Goal: Task Accomplishment & Management: Complete application form

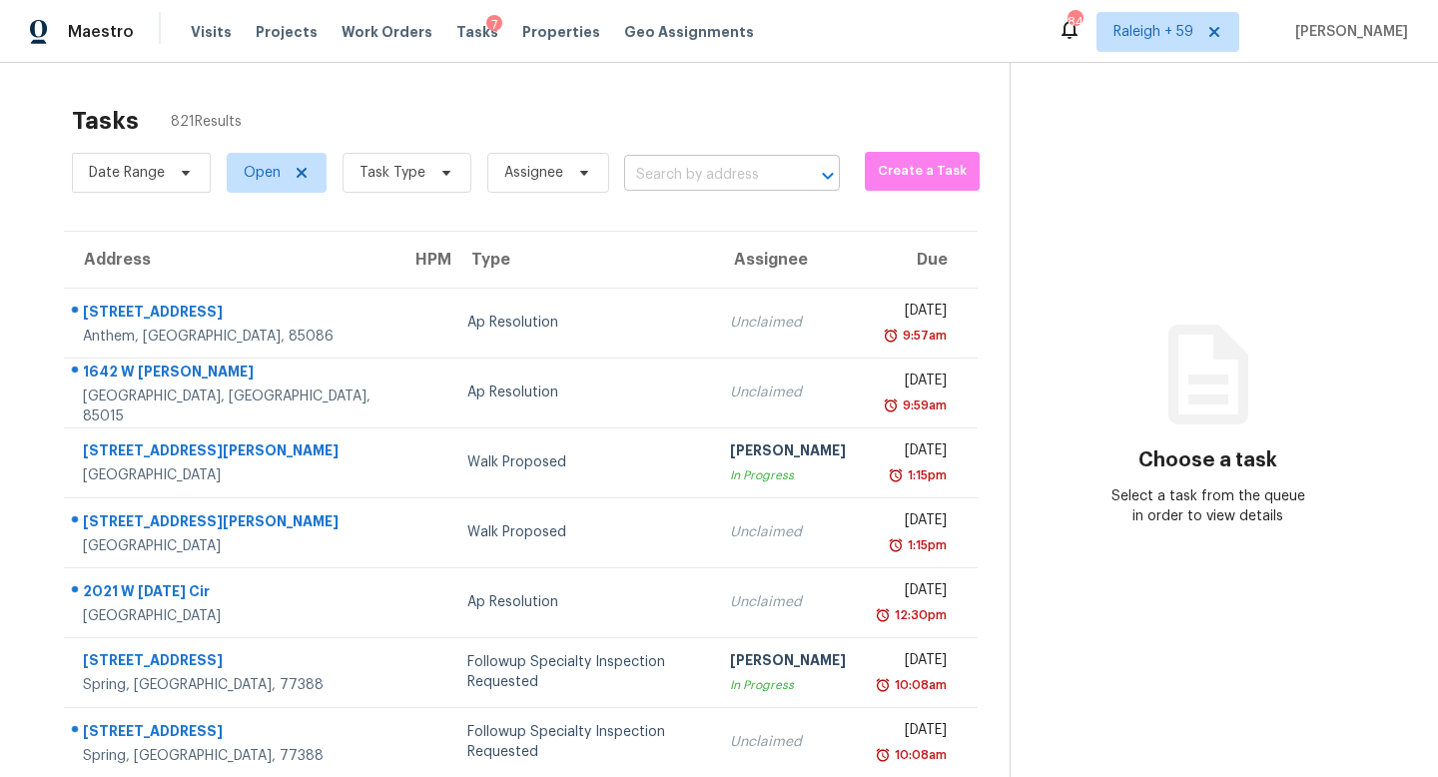
click at [711, 179] on input "text" at bounding box center [704, 175] width 160 height 31
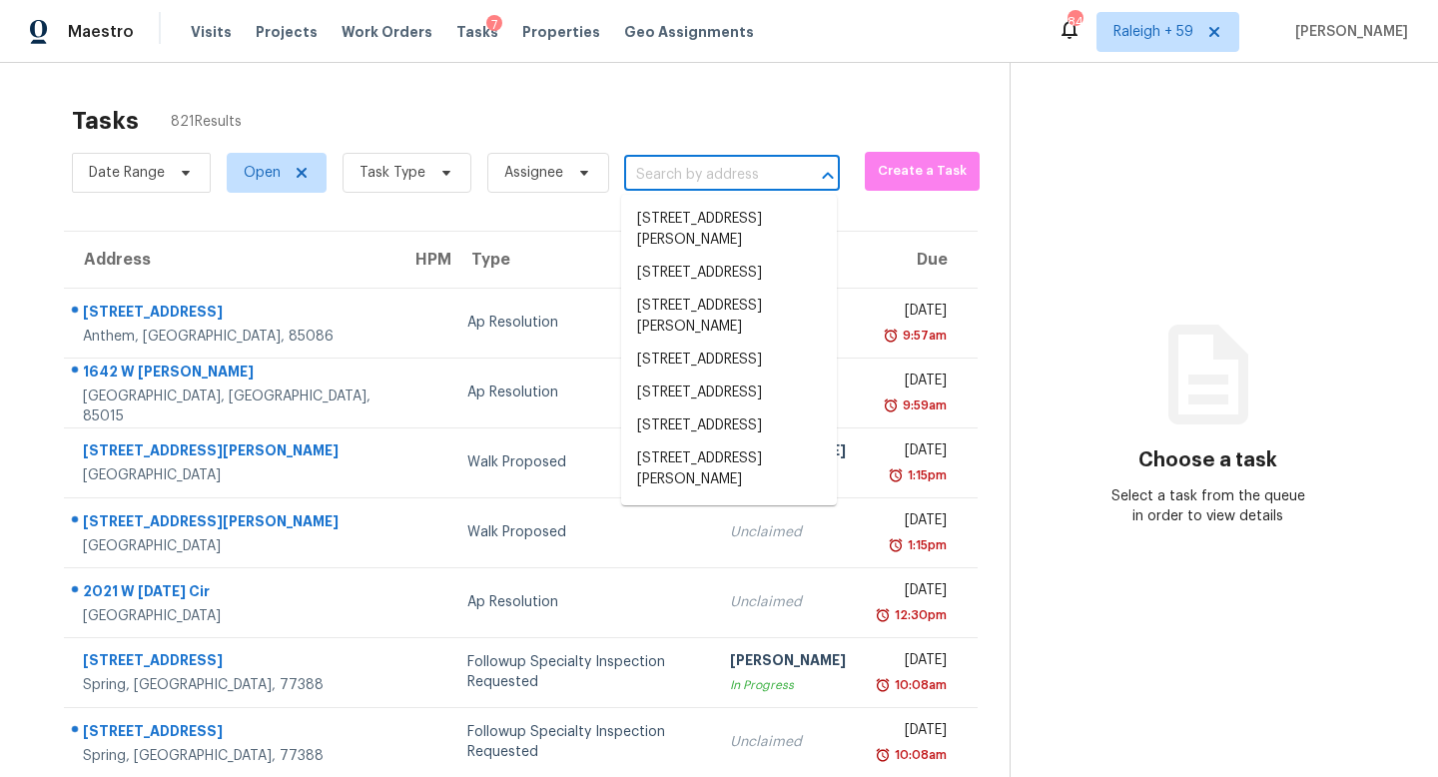
paste input "[STREET_ADDRESS]"
type input "[STREET_ADDRESS]"
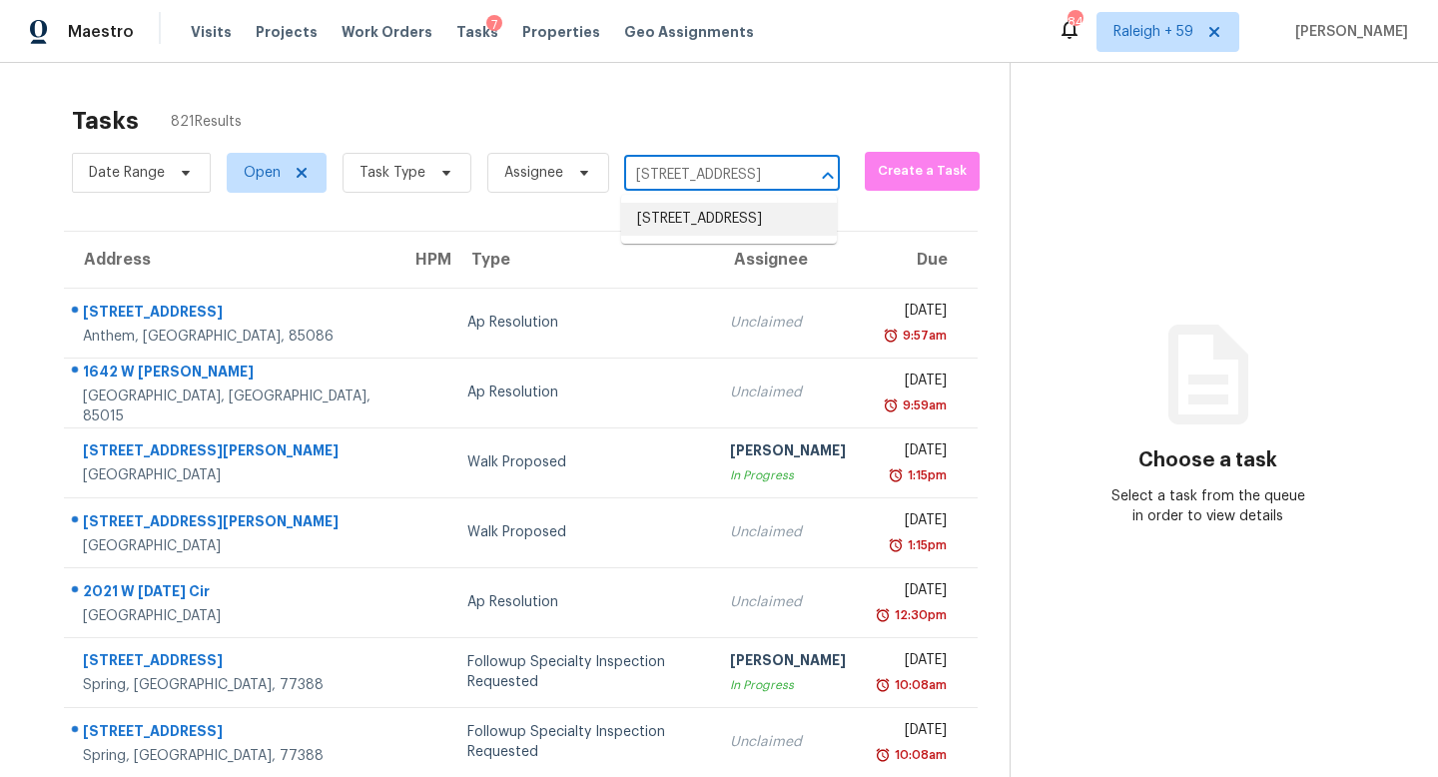
click at [723, 228] on li "[STREET_ADDRESS]" at bounding box center [729, 219] width 216 height 33
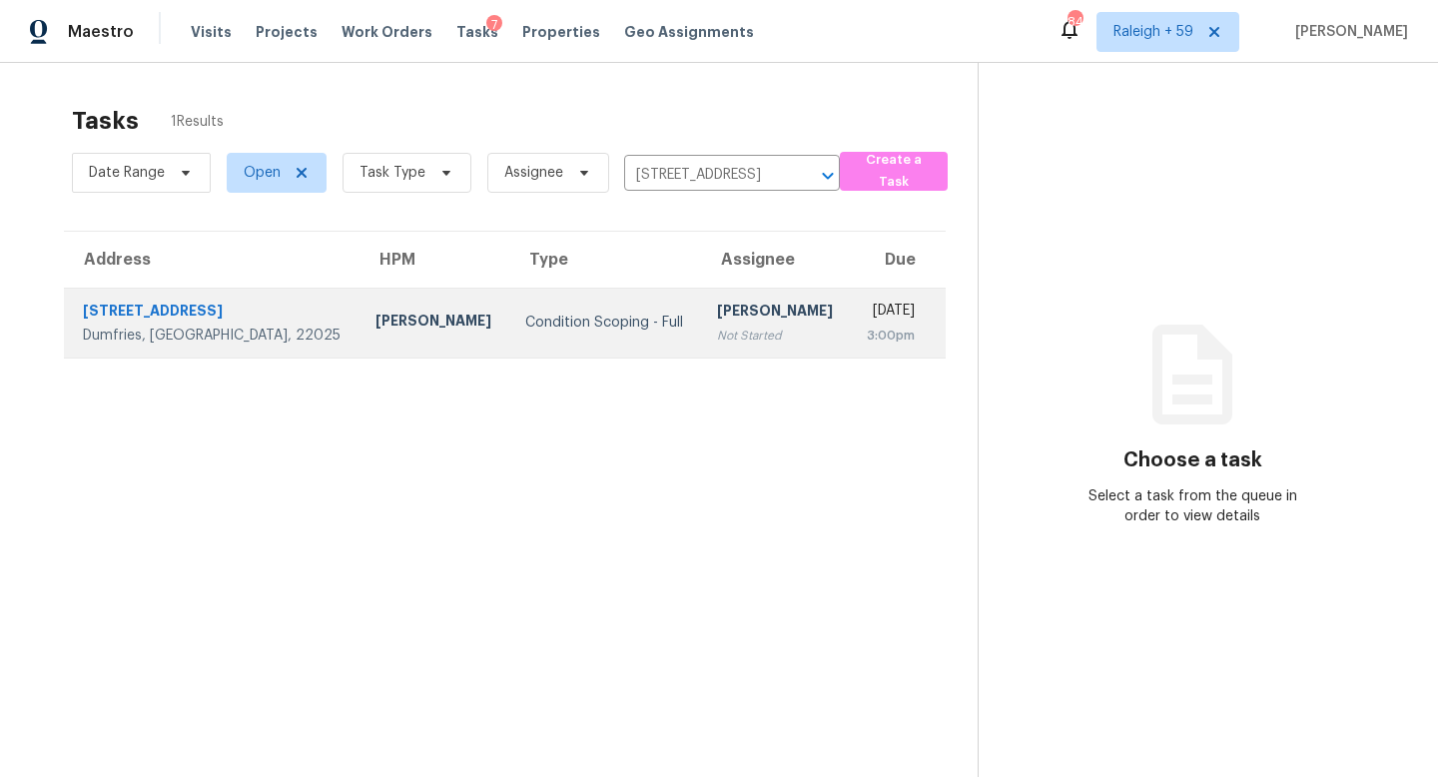
click at [717, 343] on div "Not Started" at bounding box center [776, 336] width 118 height 20
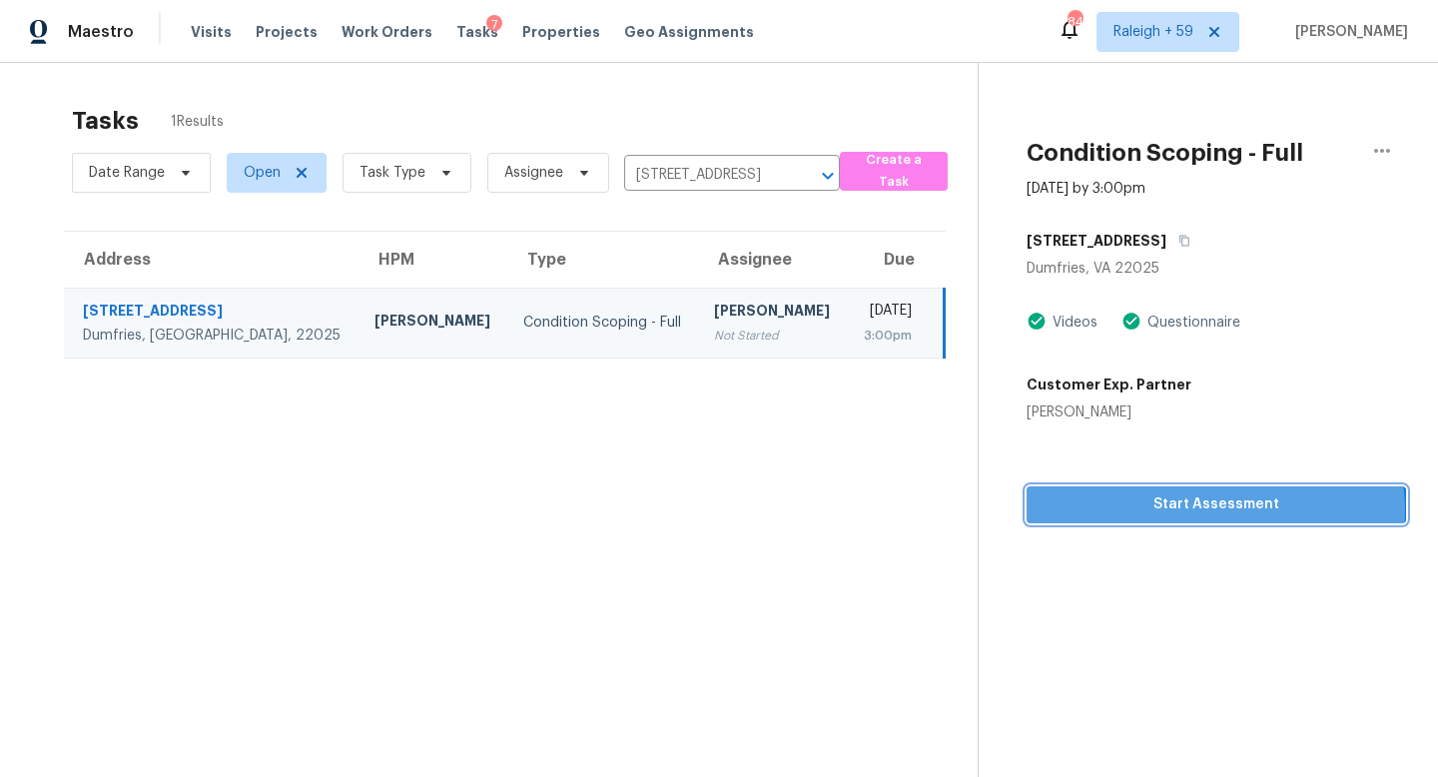
click at [1196, 510] on span "Start Assessment" at bounding box center [1217, 504] width 348 height 25
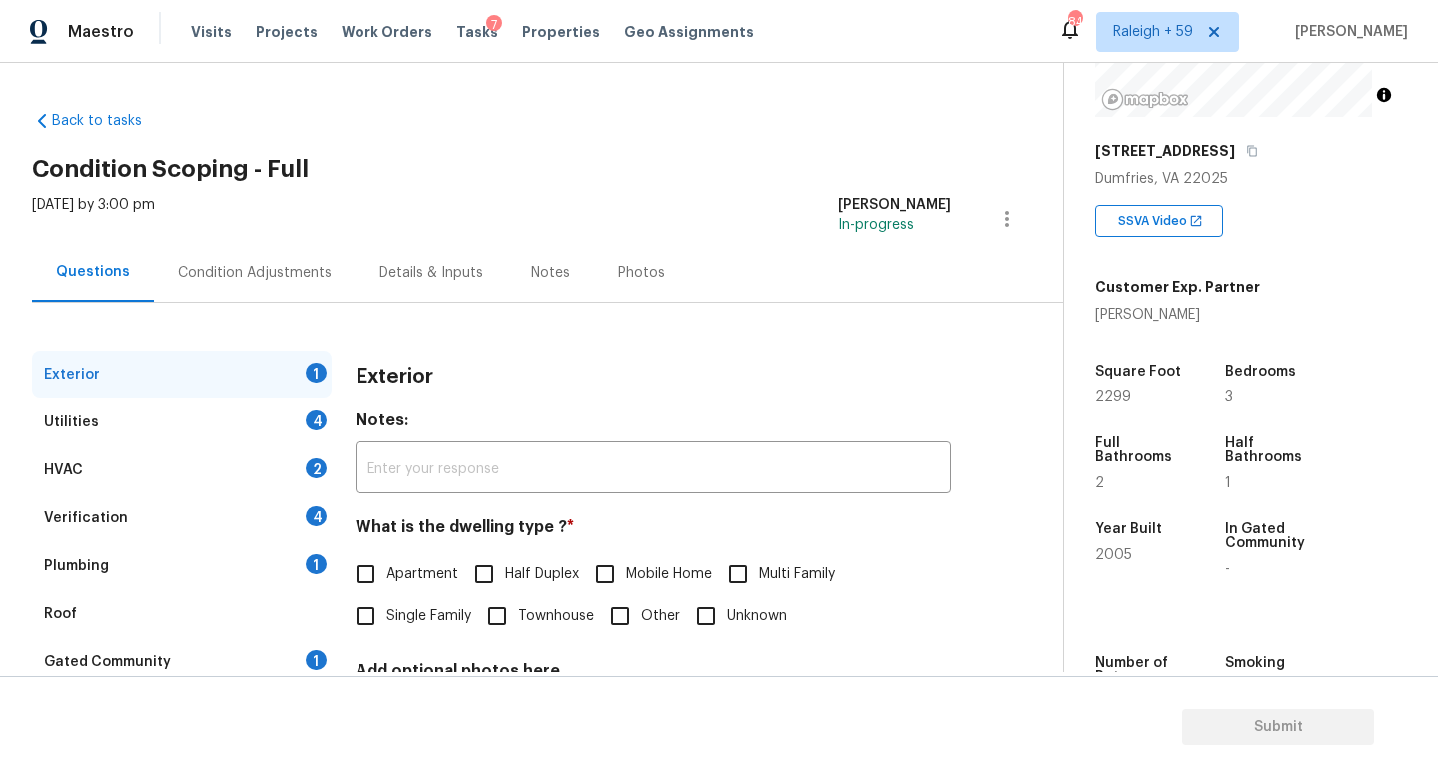
scroll to position [338, 0]
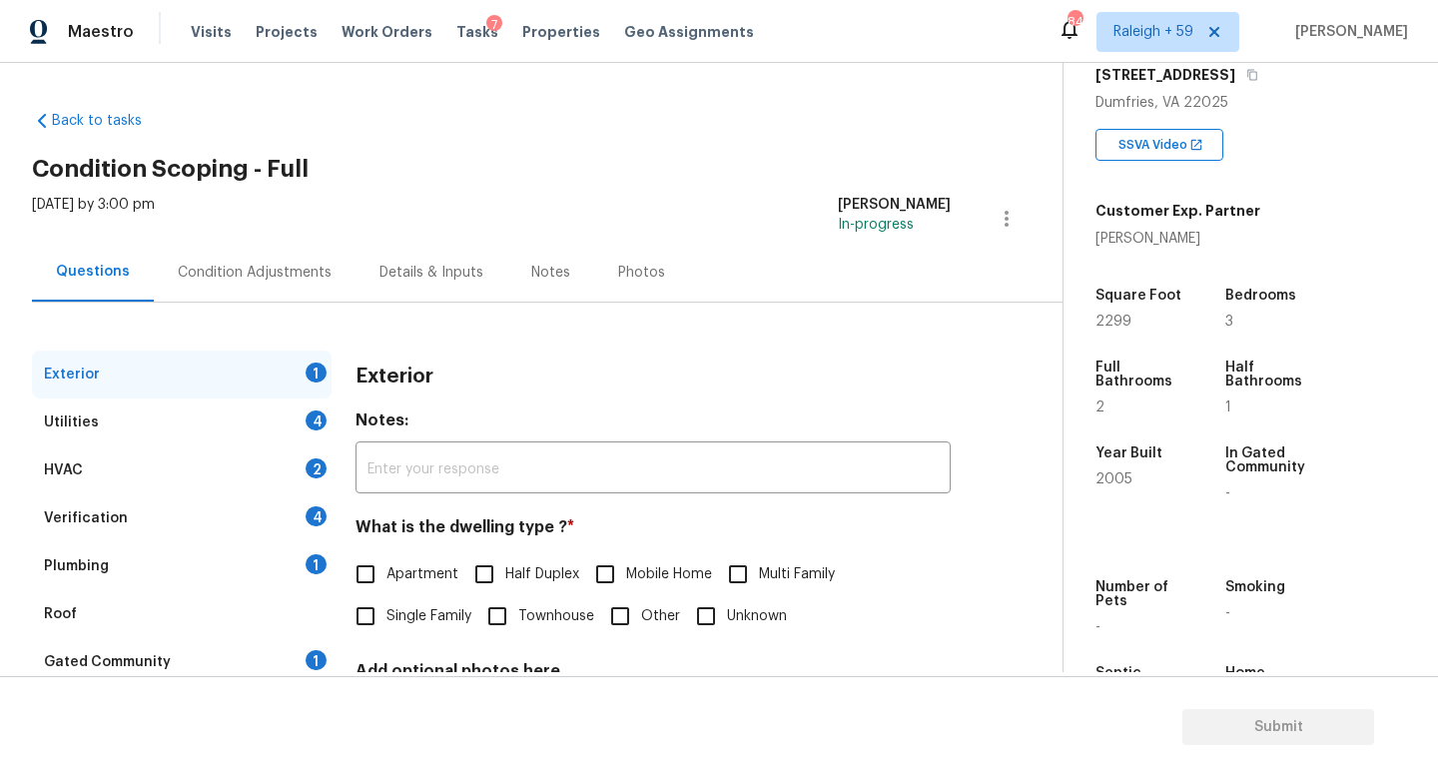
click at [422, 621] on span "Single Family" at bounding box center [429, 616] width 85 height 21
click at [387, 621] on input "Single Family" at bounding box center [366, 616] width 42 height 42
checkbox input "true"
click at [512, 627] on input "Townhouse" at bounding box center [497, 616] width 42 height 42
checkbox input "true"
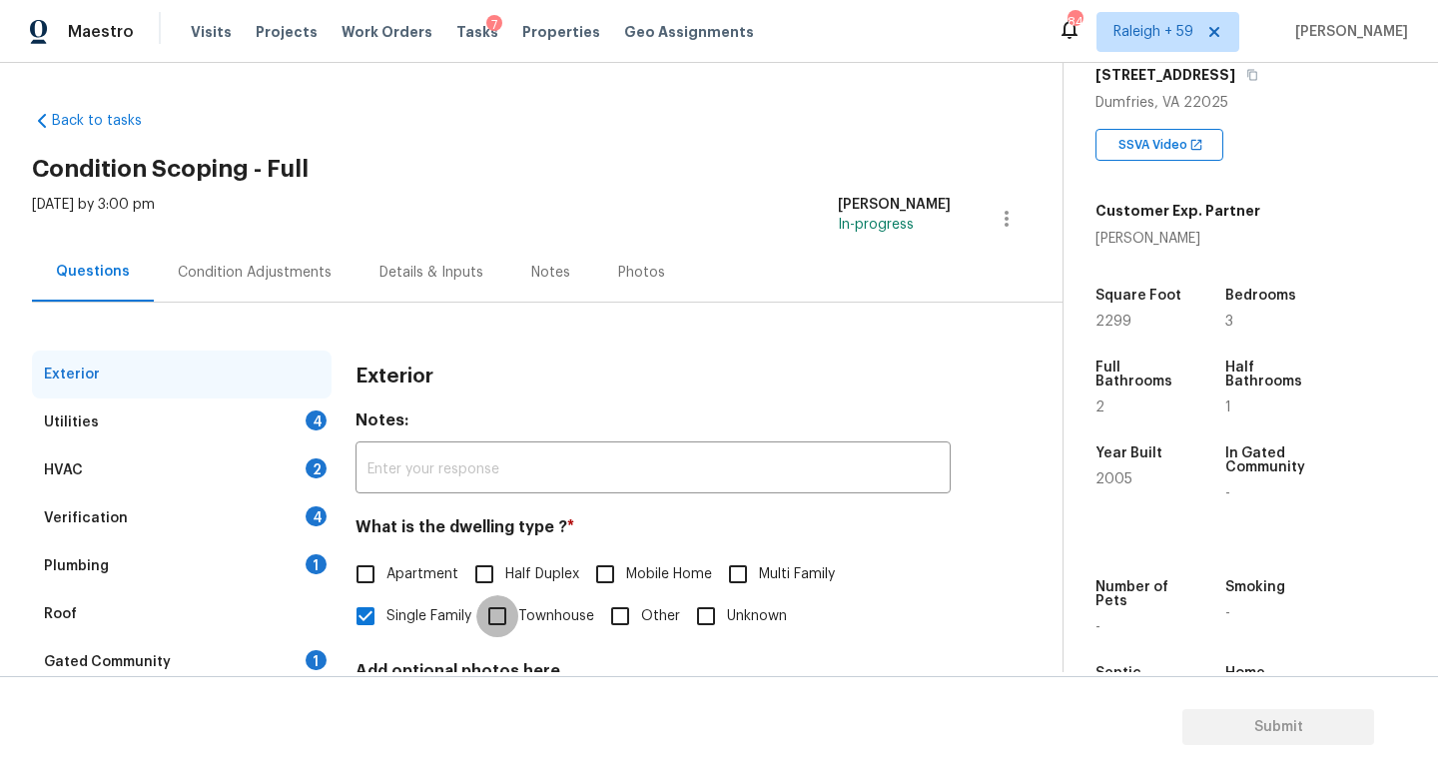
checkbox input "false"
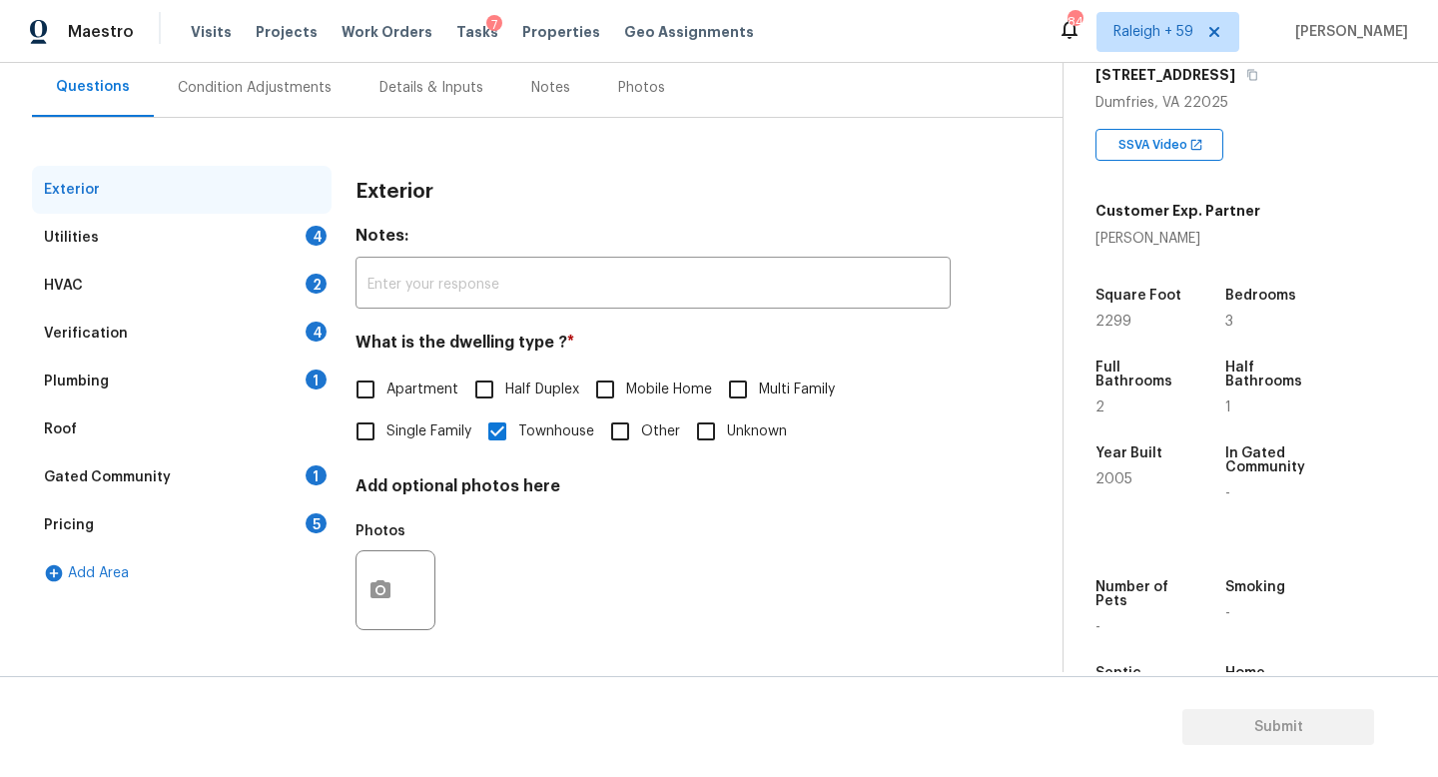
click at [286, 469] on div "Gated Community 1" at bounding box center [182, 477] width 300 height 48
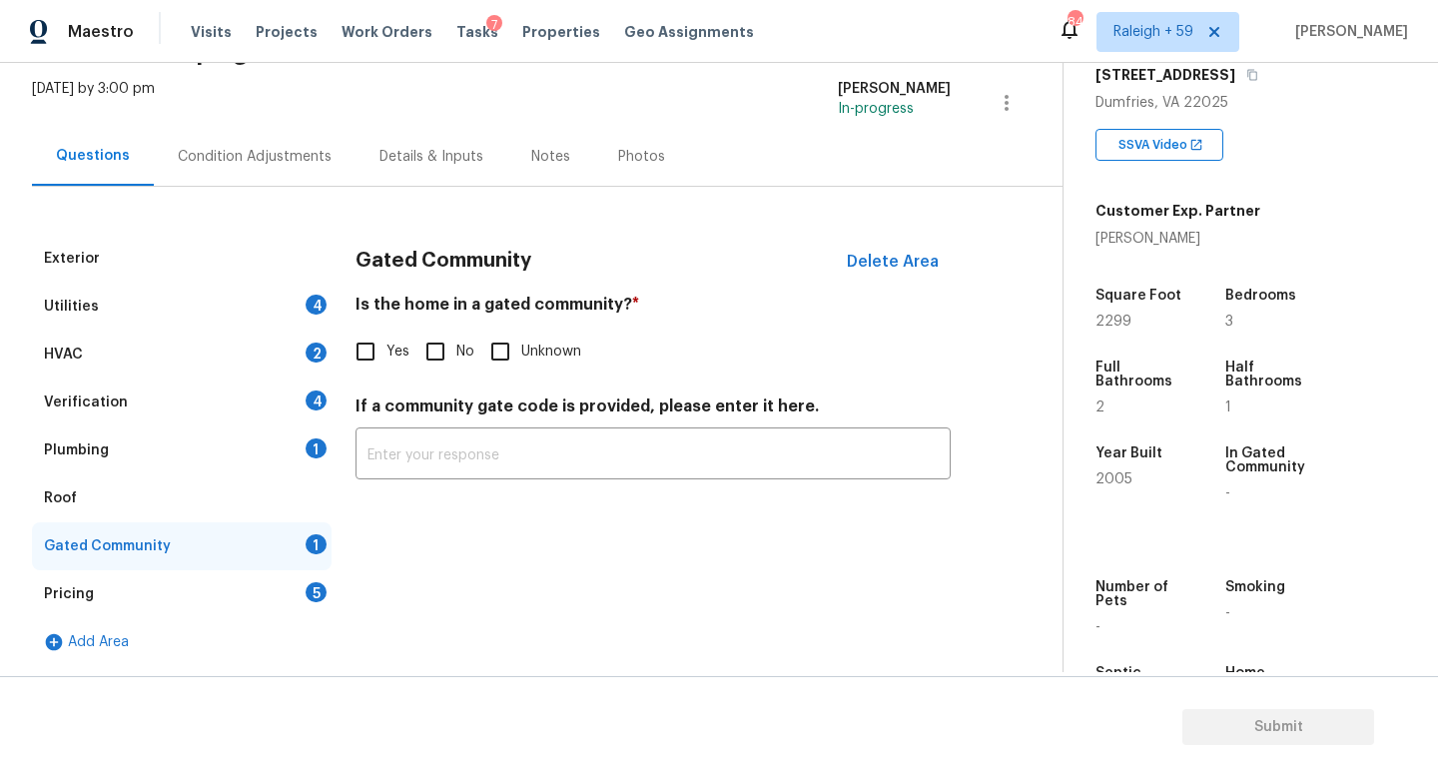
scroll to position [131, 0]
click at [454, 331] on input "No" at bounding box center [435, 352] width 42 height 42
checkbox input "true"
click at [448, 147] on div "Details & Inputs" at bounding box center [432, 157] width 104 height 20
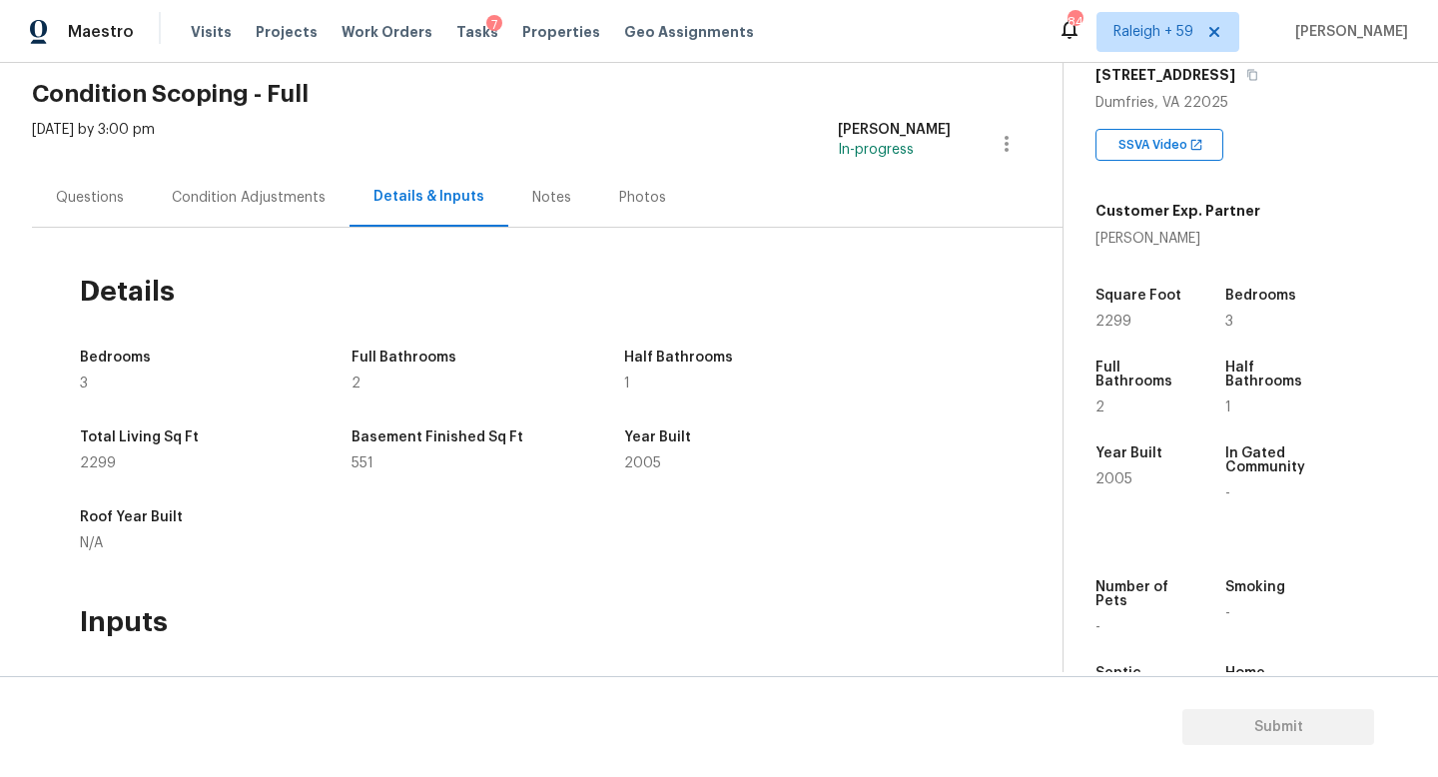
scroll to position [75, 0]
click at [105, 197] on div "Questions" at bounding box center [90, 198] width 68 height 20
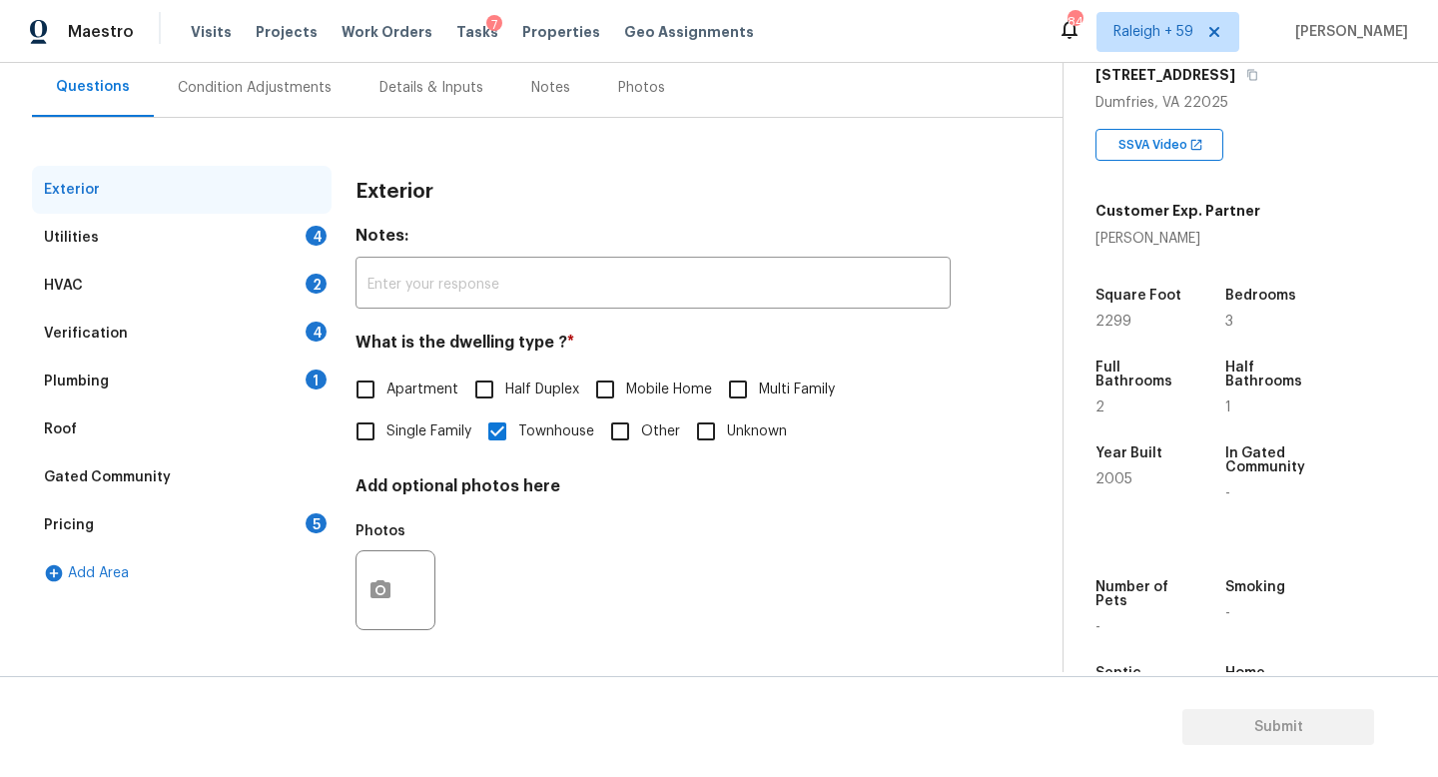
click at [236, 358] on div "Plumbing 1" at bounding box center [182, 382] width 300 height 48
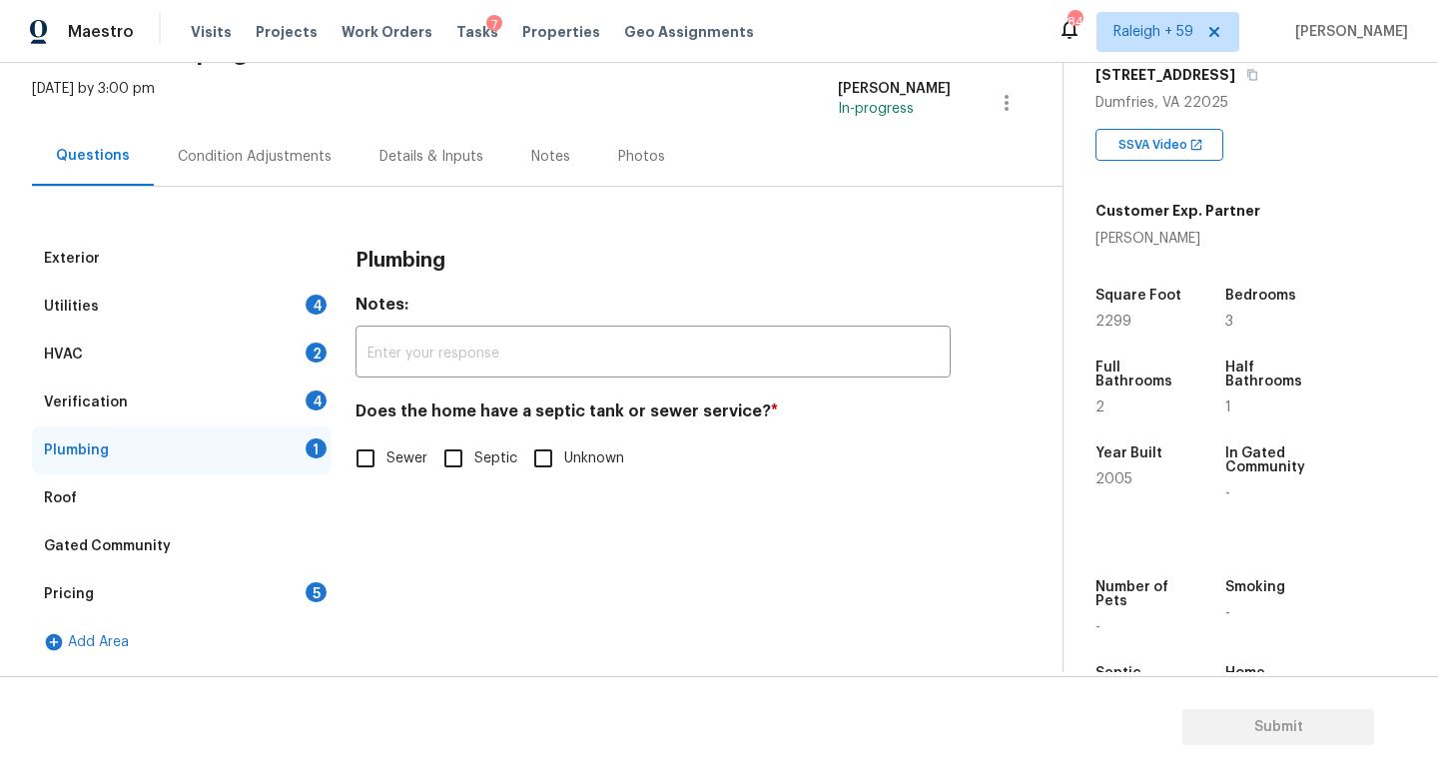
scroll to position [131, 0]
click at [422, 448] on span "Sewer" at bounding box center [407, 458] width 41 height 21
click at [387, 438] on input "Sewer" at bounding box center [366, 458] width 42 height 42
checkbox input "true"
click at [214, 357] on div "HVAC 2" at bounding box center [182, 355] width 300 height 48
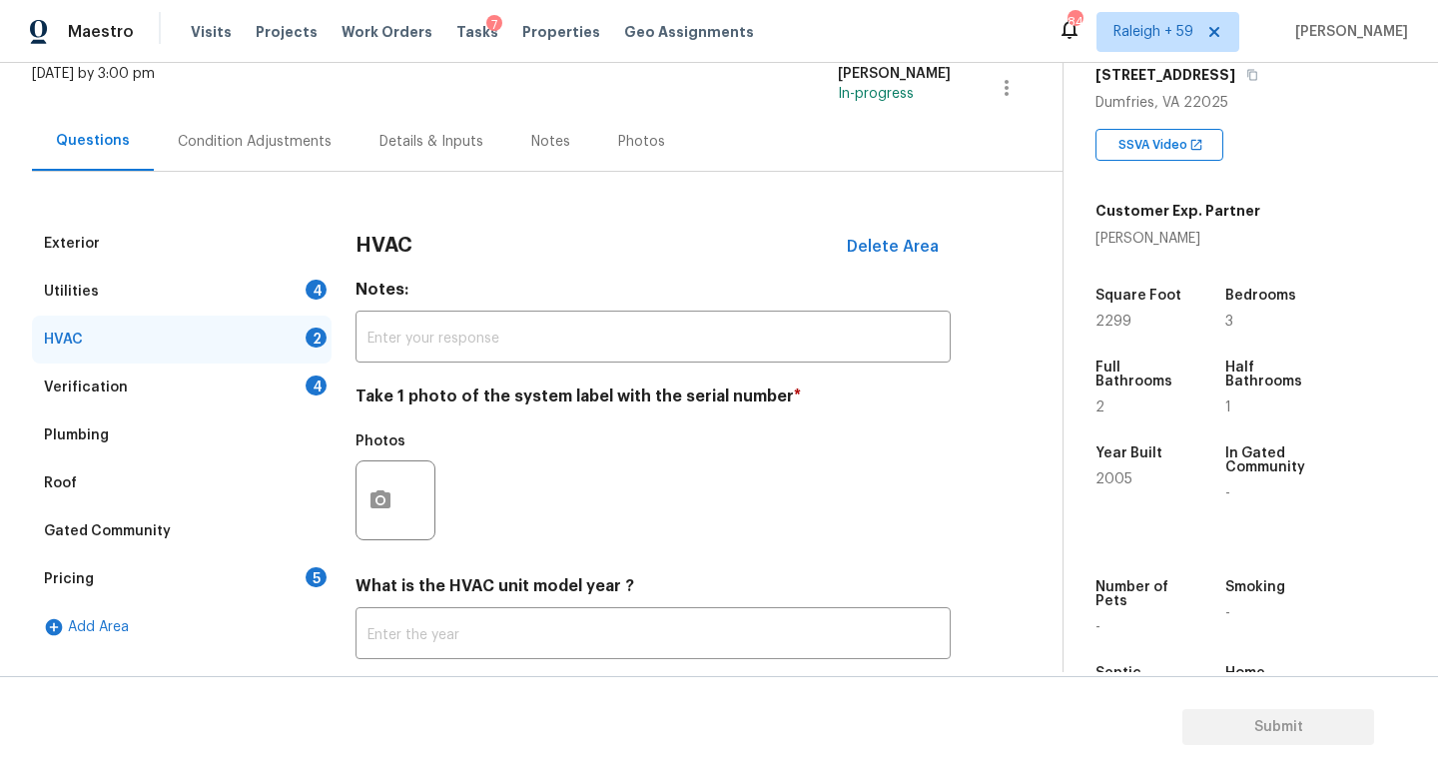
click at [224, 382] on div "Verification 4" at bounding box center [182, 388] width 300 height 48
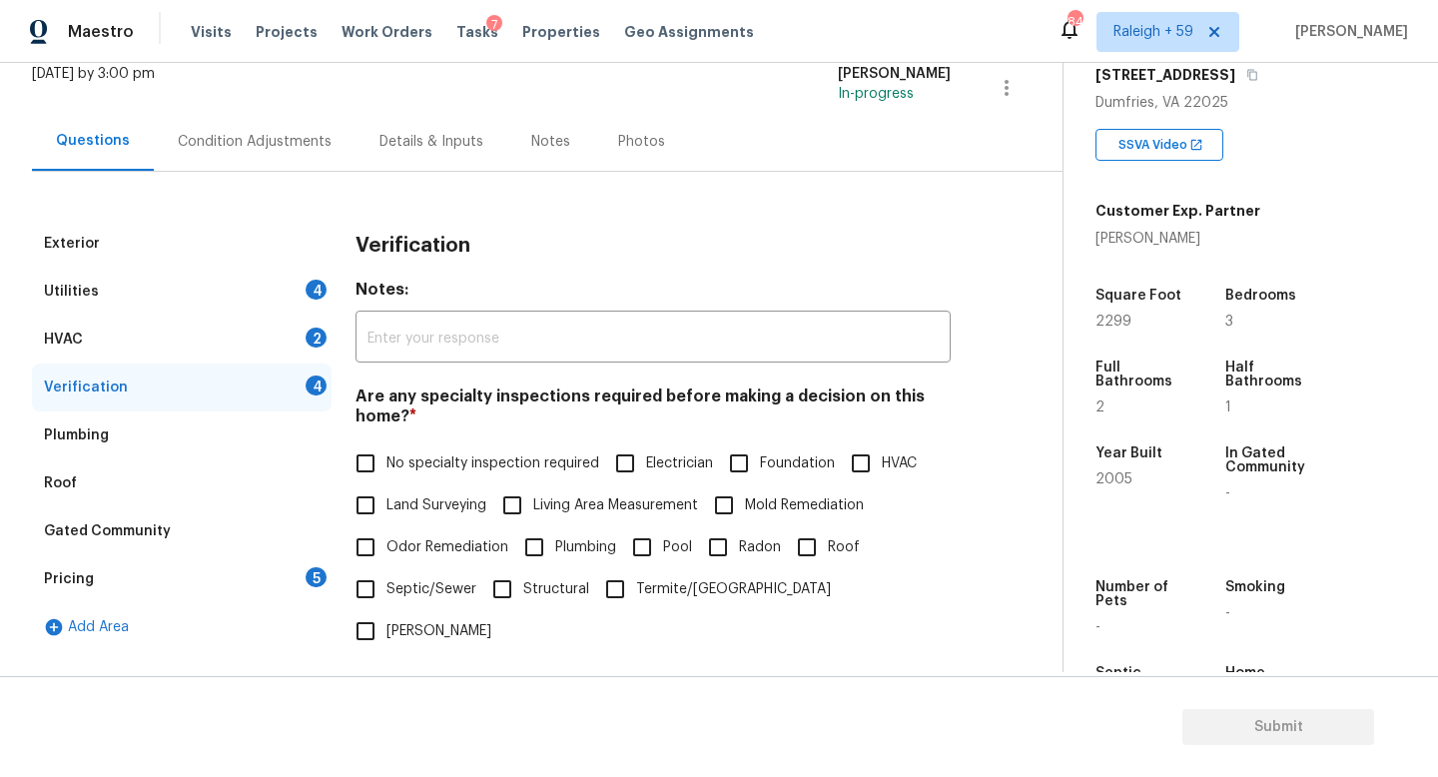
click at [395, 458] on span "No specialty inspection required" at bounding box center [493, 463] width 213 height 21
click at [387, 458] on input "No specialty inspection required" at bounding box center [366, 463] width 42 height 42
checkbox input "true"
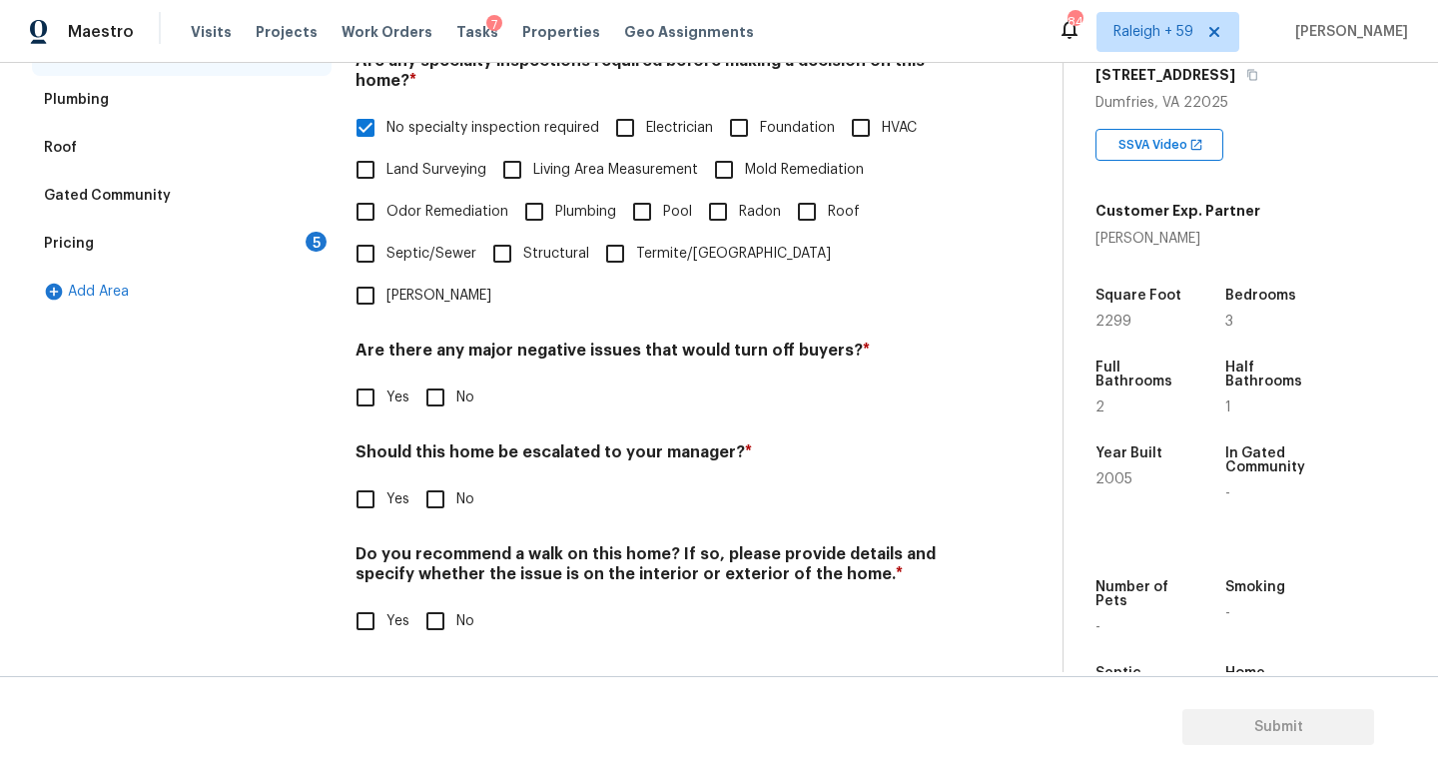
scroll to position [481, 0]
click at [436, 386] on input "No" at bounding box center [435, 398] width 42 height 42
checkbox input "true"
drag, startPoint x: 429, startPoint y: 477, endPoint x: 433, endPoint y: 491, distance: 14.5
click at [429, 478] on input "No" at bounding box center [435, 499] width 42 height 42
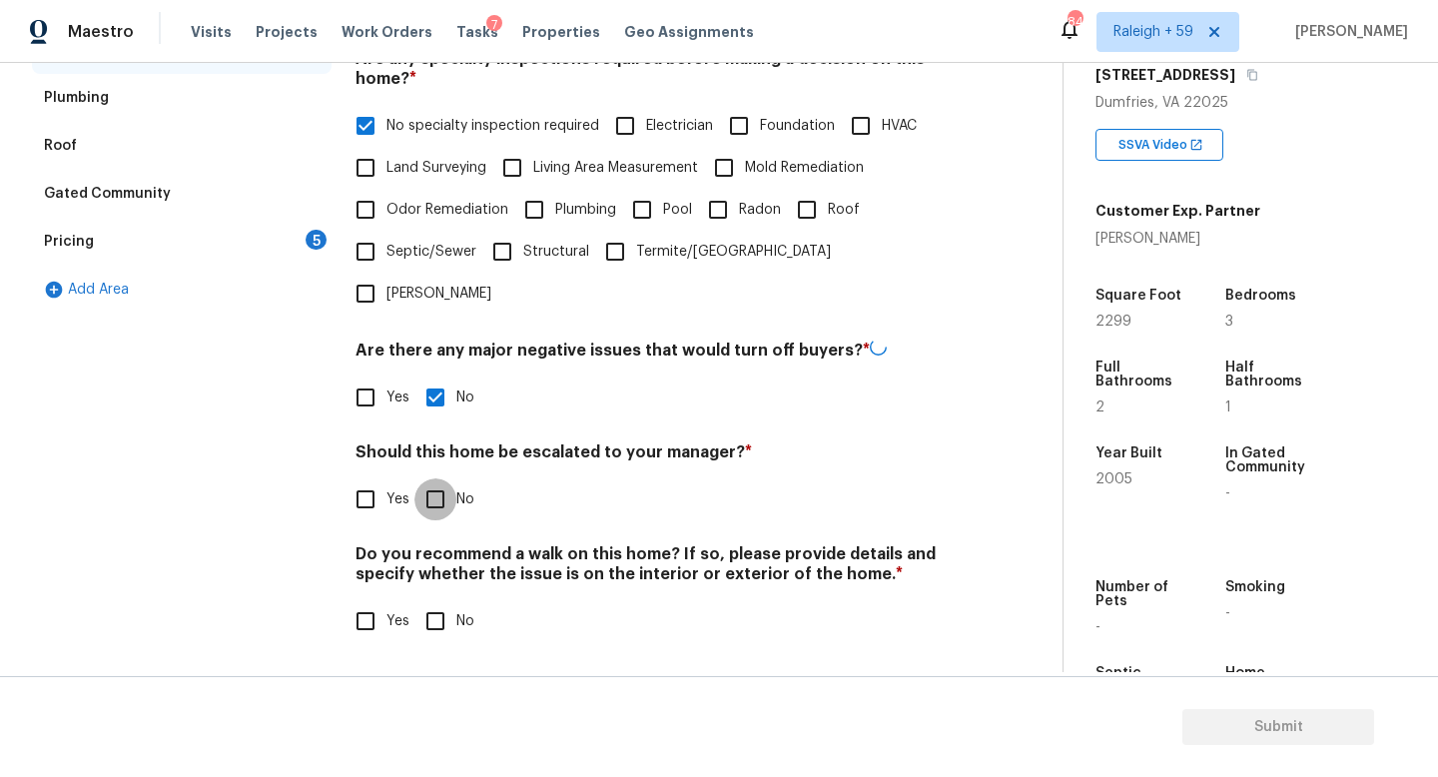
checkbox input "true"
click at [438, 600] on input "No" at bounding box center [435, 621] width 42 height 42
checkbox input "true"
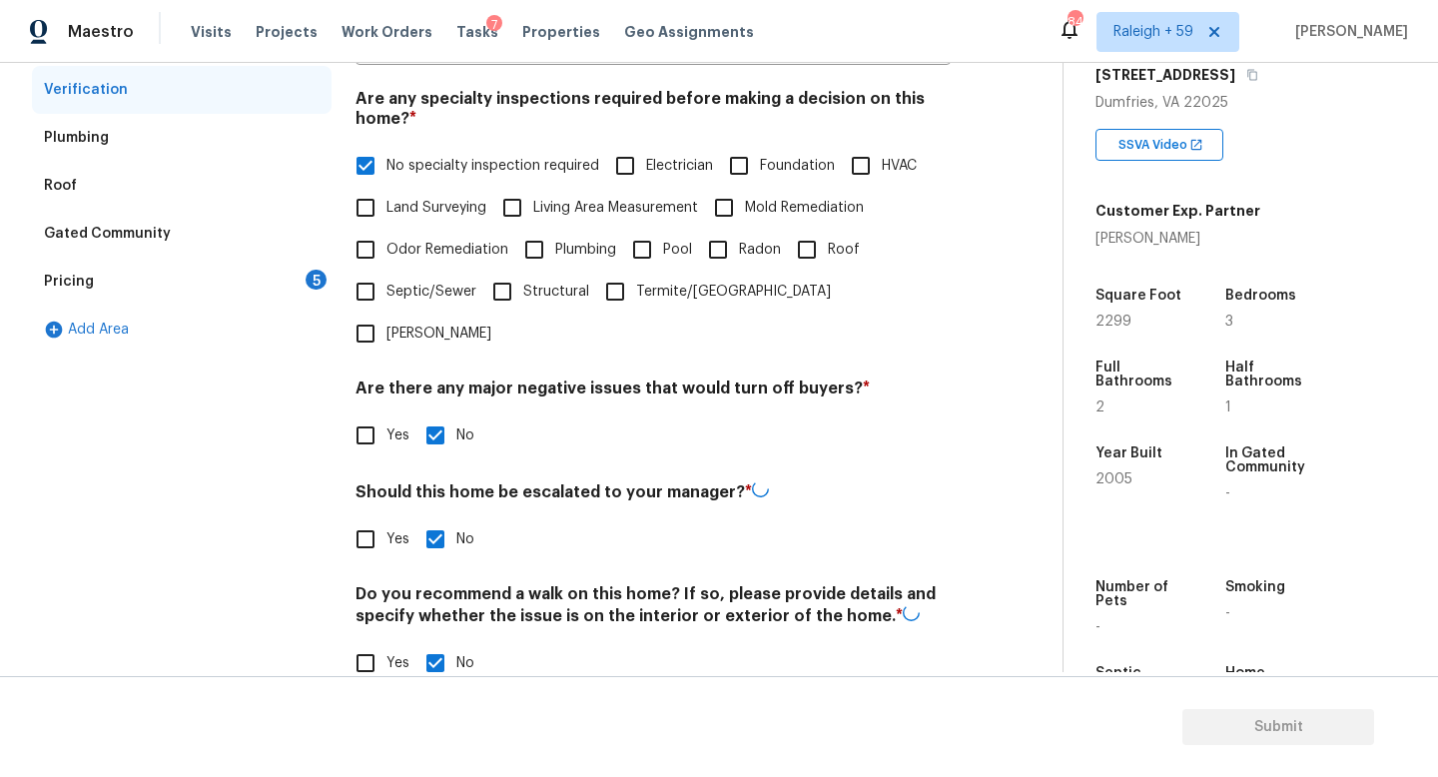
scroll to position [317, 0]
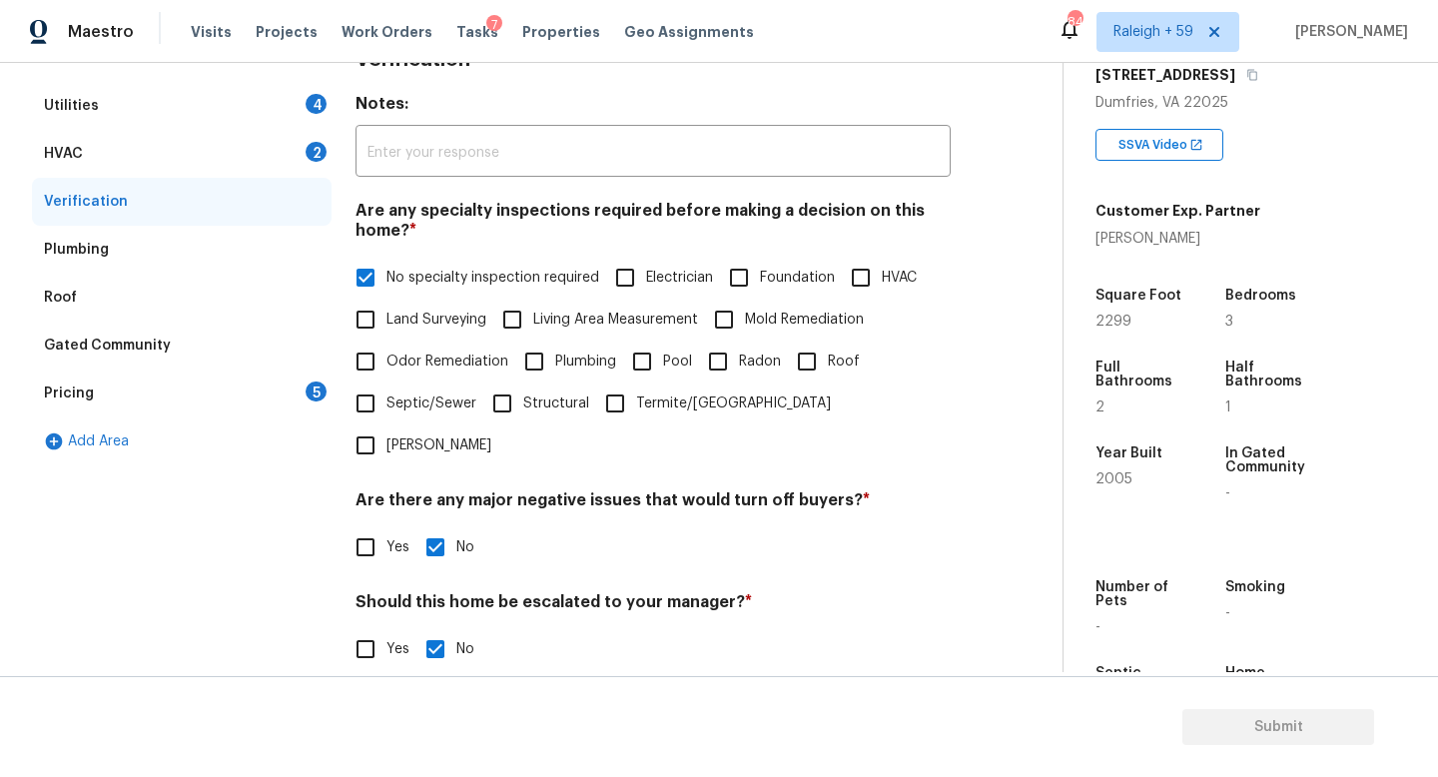
click at [287, 106] on div "Utilities 4" at bounding box center [182, 106] width 300 height 48
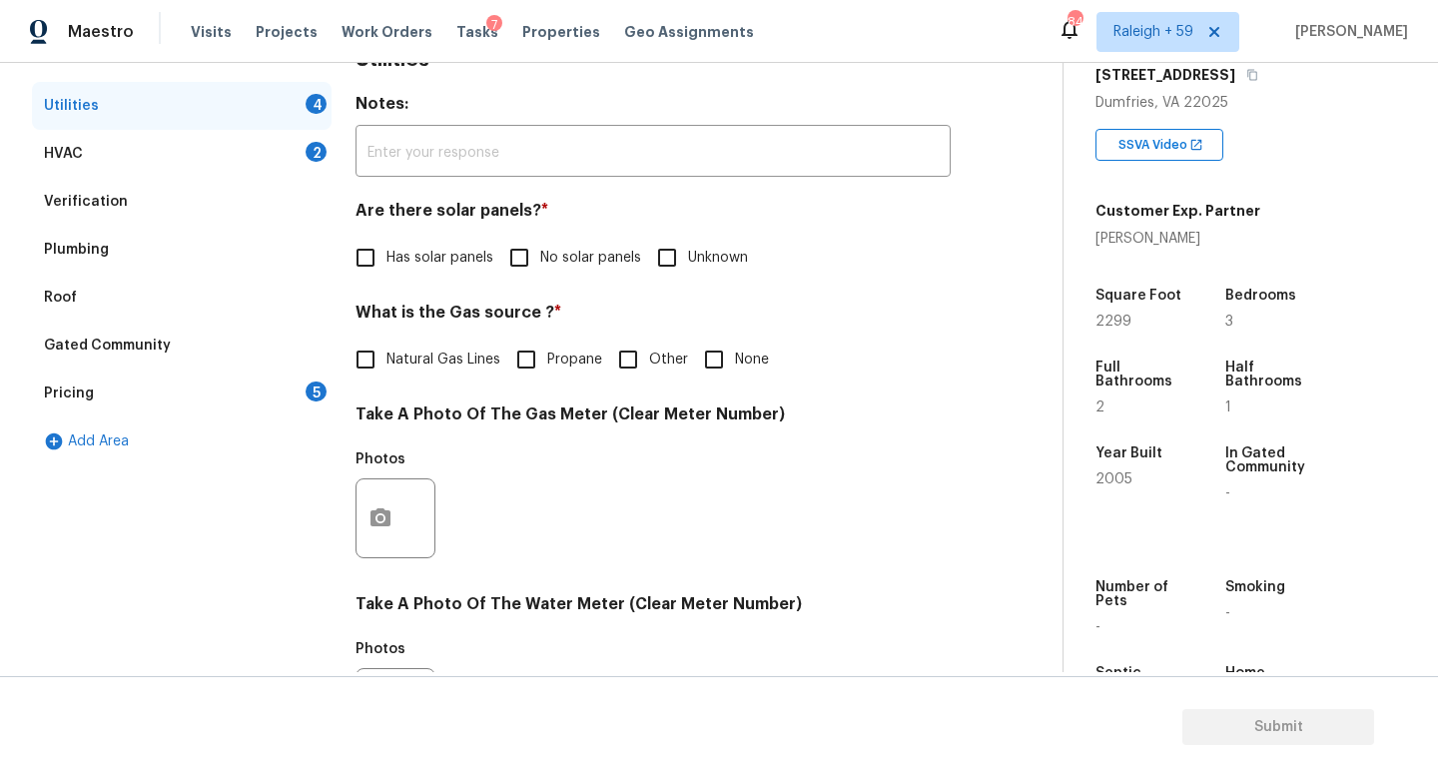
click at [423, 257] on span "Has solar panels" at bounding box center [440, 258] width 107 height 21
click at [387, 257] on input "Has solar panels" at bounding box center [366, 258] width 42 height 42
checkbox input "true"
click at [558, 248] on span "No solar panels" at bounding box center [590, 258] width 101 height 21
click at [540, 248] on input "No solar panels" at bounding box center [519, 258] width 42 height 42
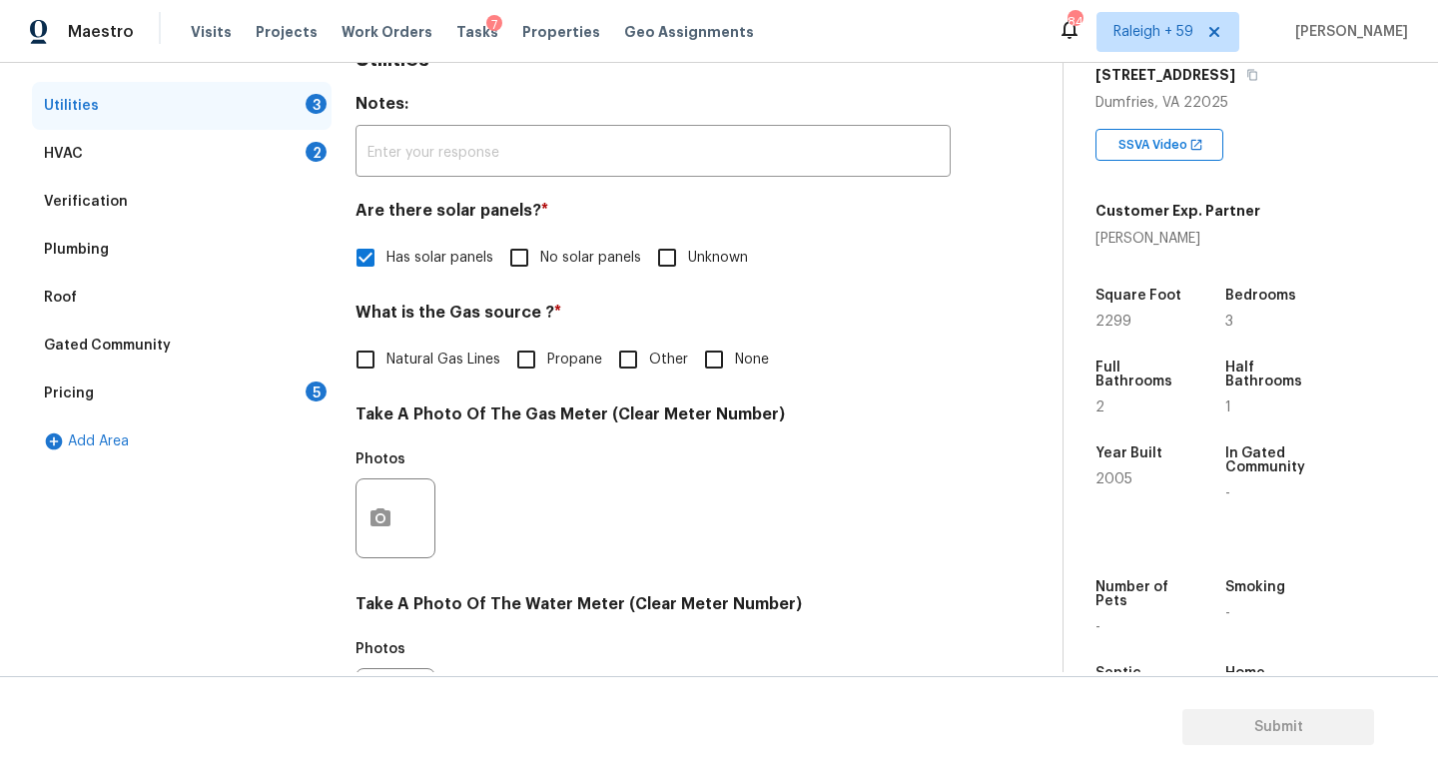
checkbox input "true"
checkbox input "false"
click at [426, 365] on span "Natural Gas Lines" at bounding box center [444, 360] width 114 height 21
click at [387, 365] on input "Natural Gas Lines" at bounding box center [366, 360] width 42 height 42
checkbox input "true"
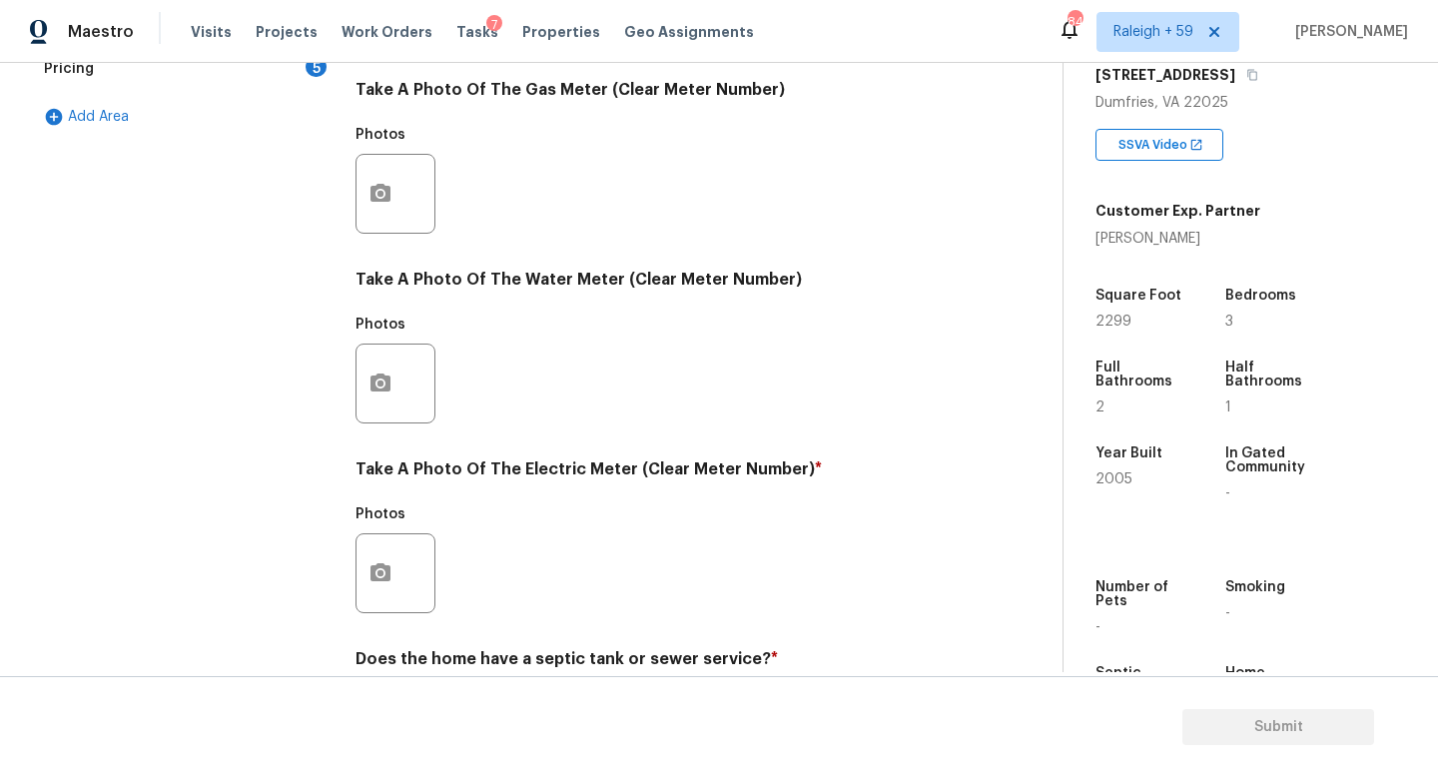
scroll to position [741, 0]
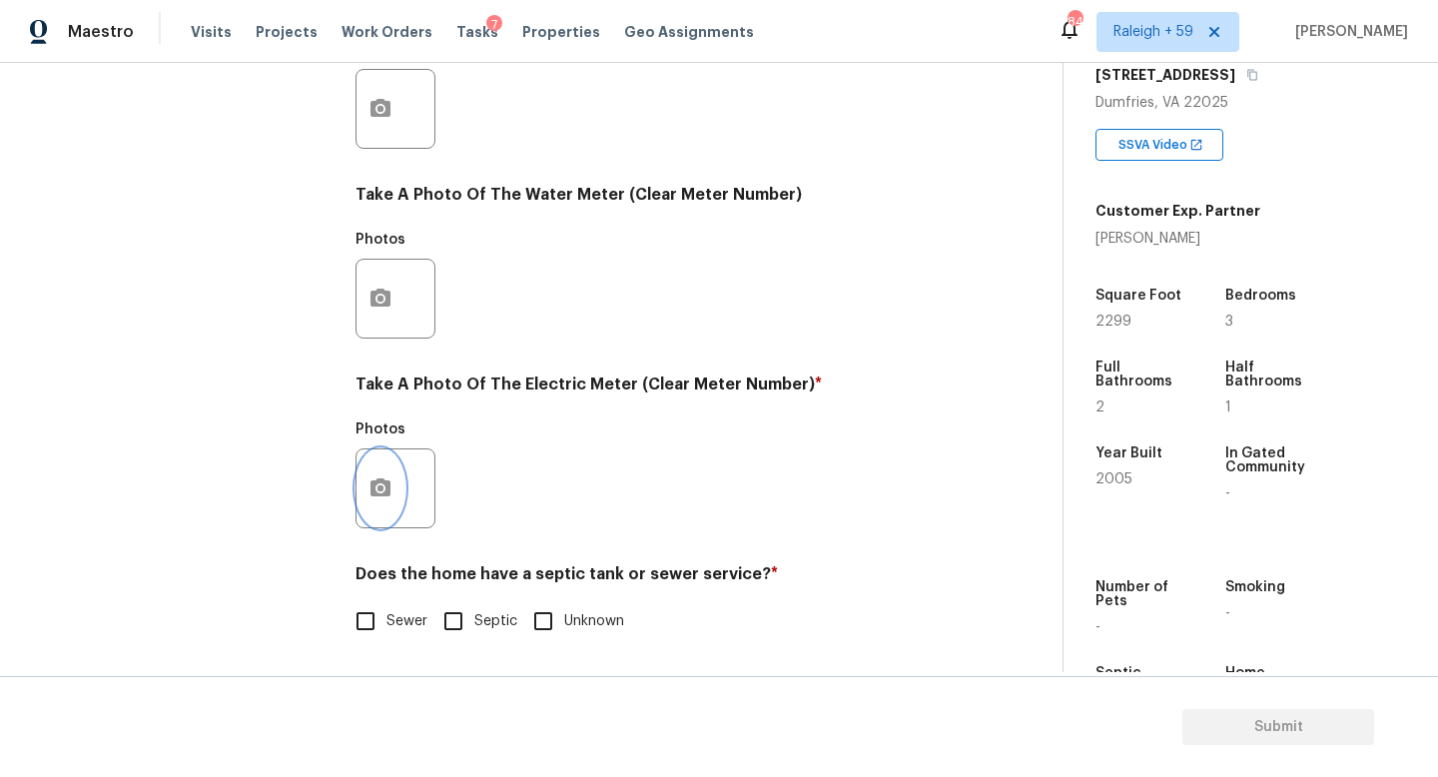
click at [369, 476] on icon "button" at bounding box center [381, 488] width 24 height 24
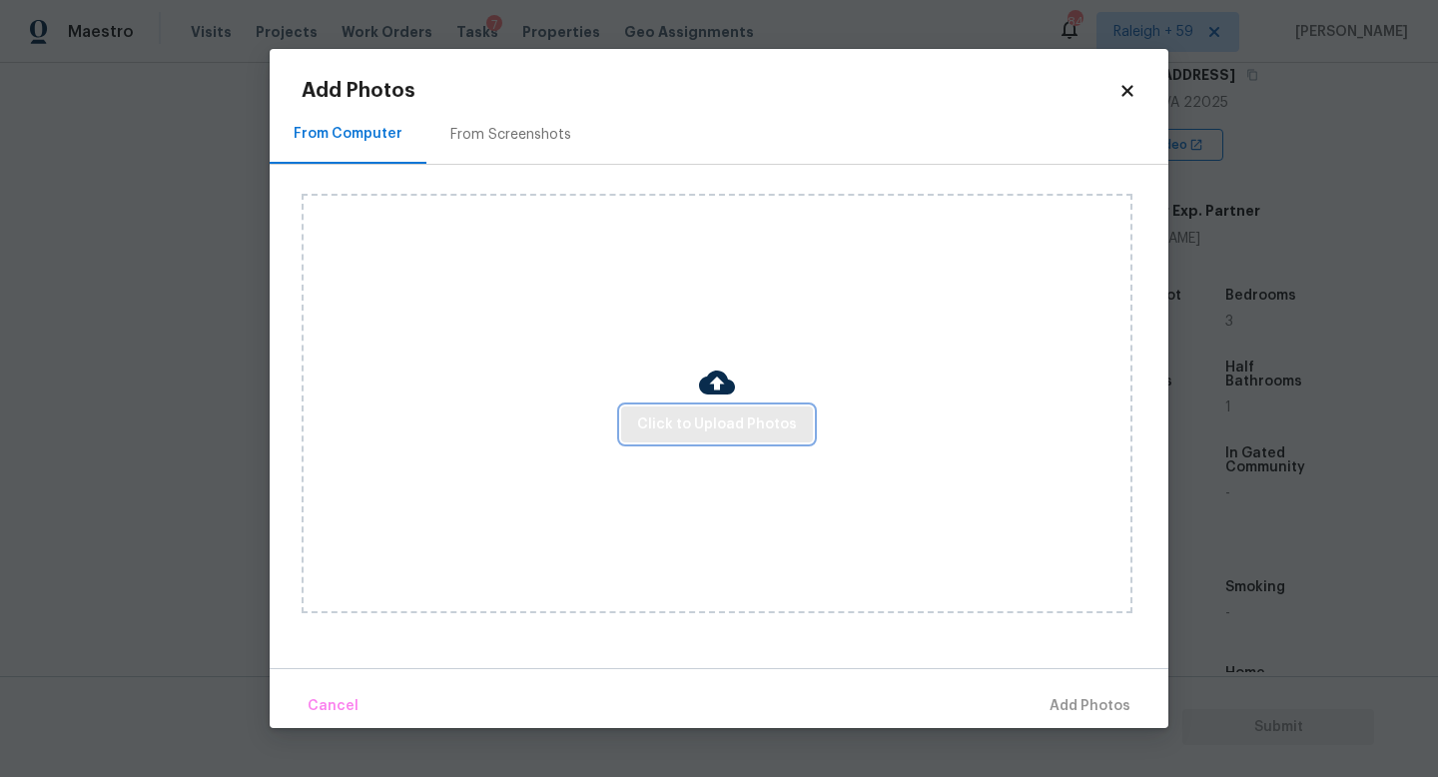
click at [678, 434] on span "Click to Upload Photos" at bounding box center [717, 424] width 160 height 25
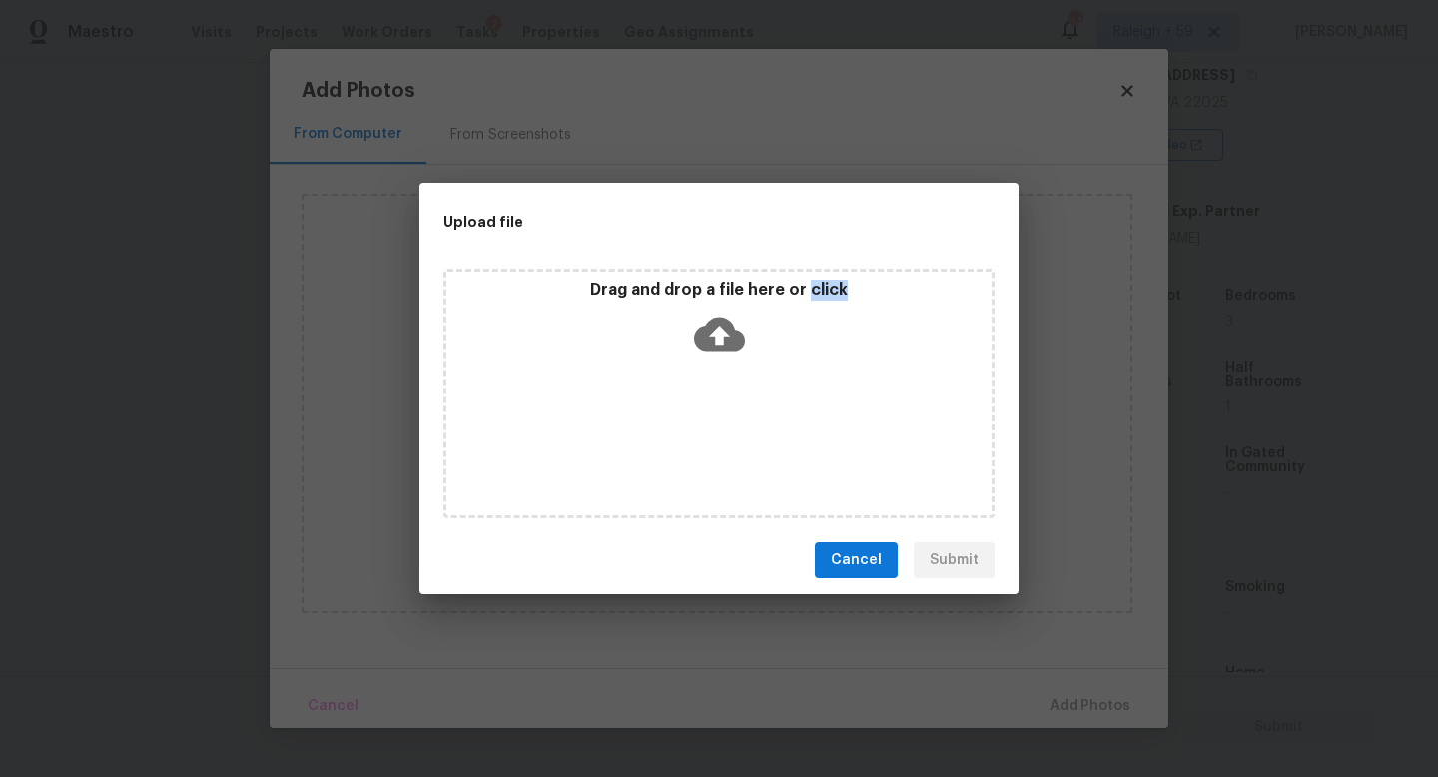
click at [678, 434] on div "Drag and drop a file here or click" at bounding box center [718, 394] width 551 height 250
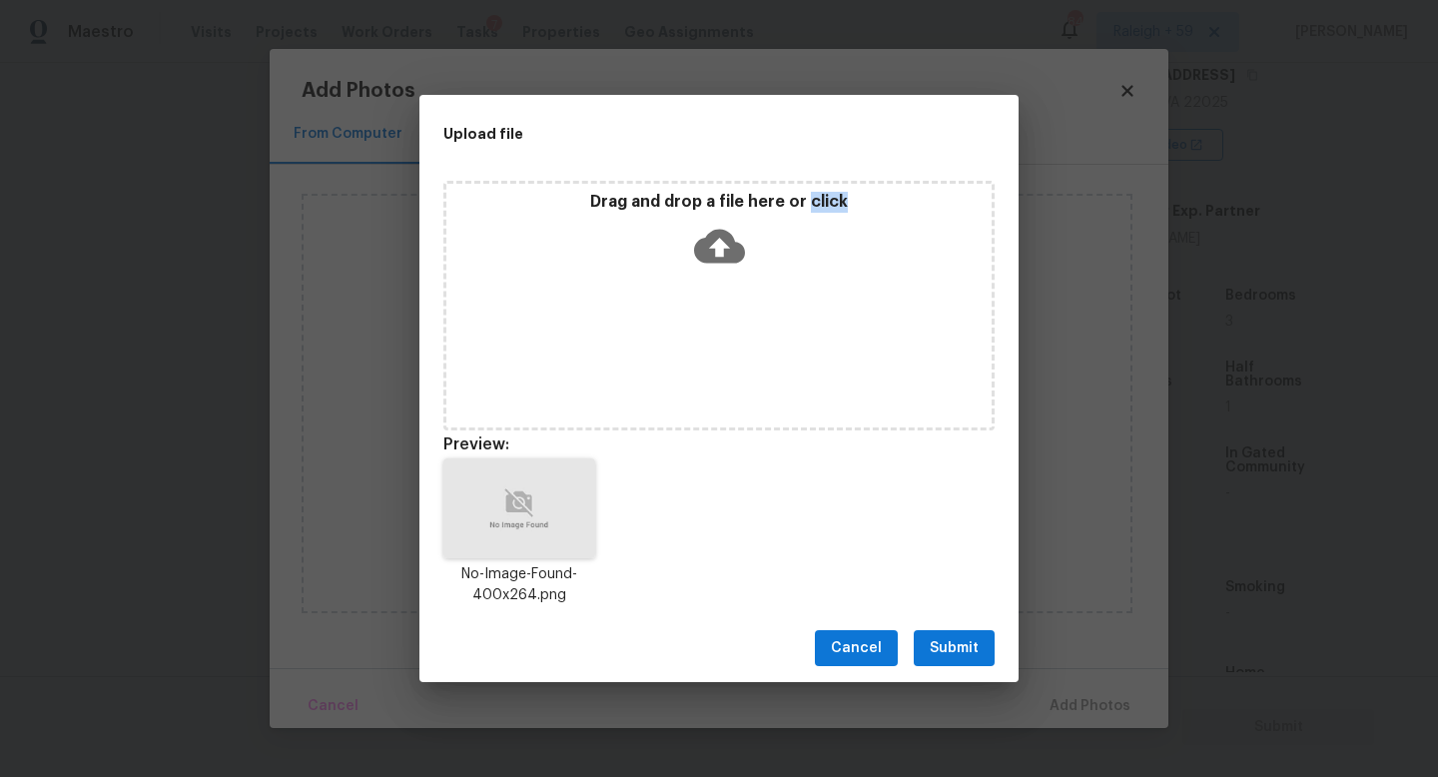
click at [959, 658] on span "Submit" at bounding box center [954, 648] width 49 height 25
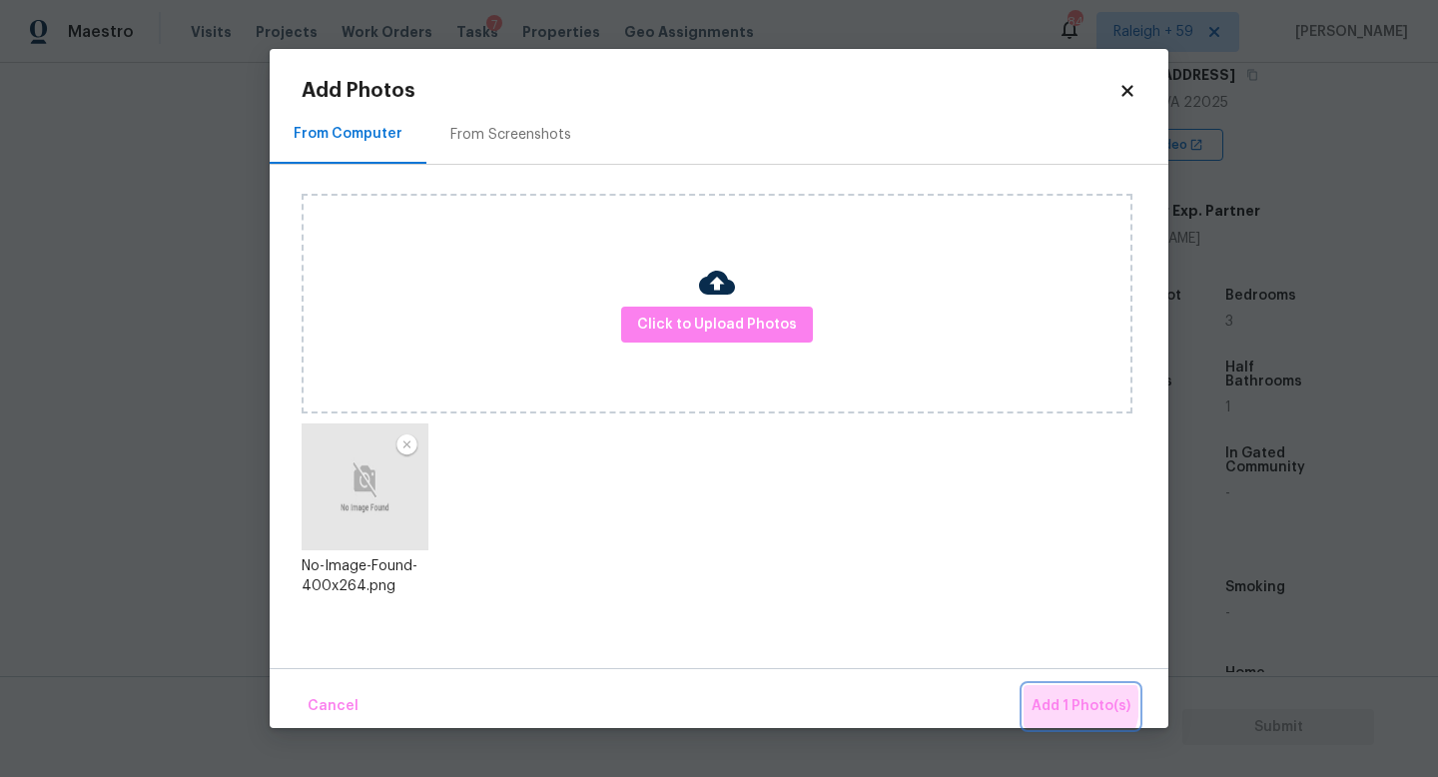
click at [1064, 704] on span "Add 1 Photo(s)" at bounding box center [1081, 706] width 99 height 25
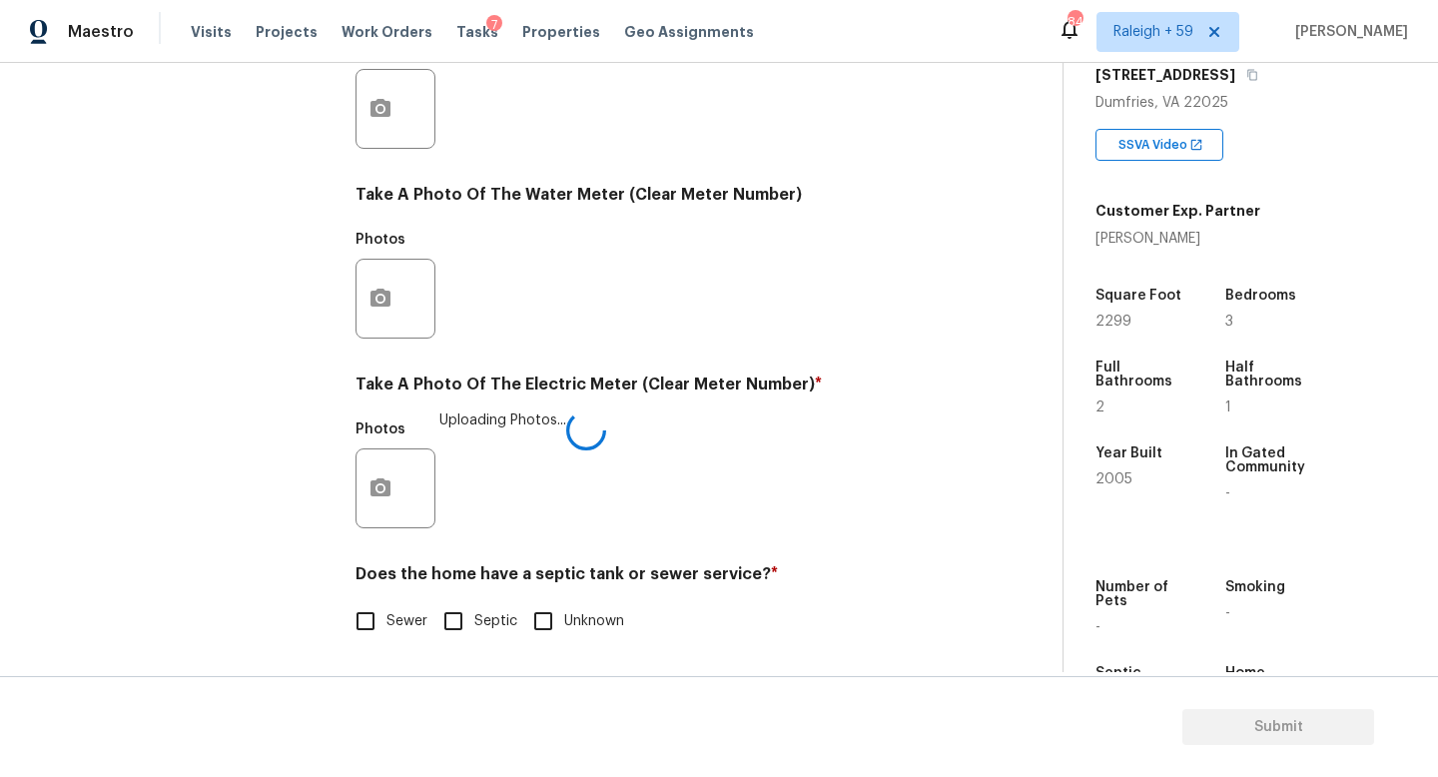
click at [364, 603] on input "Sewer" at bounding box center [366, 621] width 42 height 42
checkbox input "true"
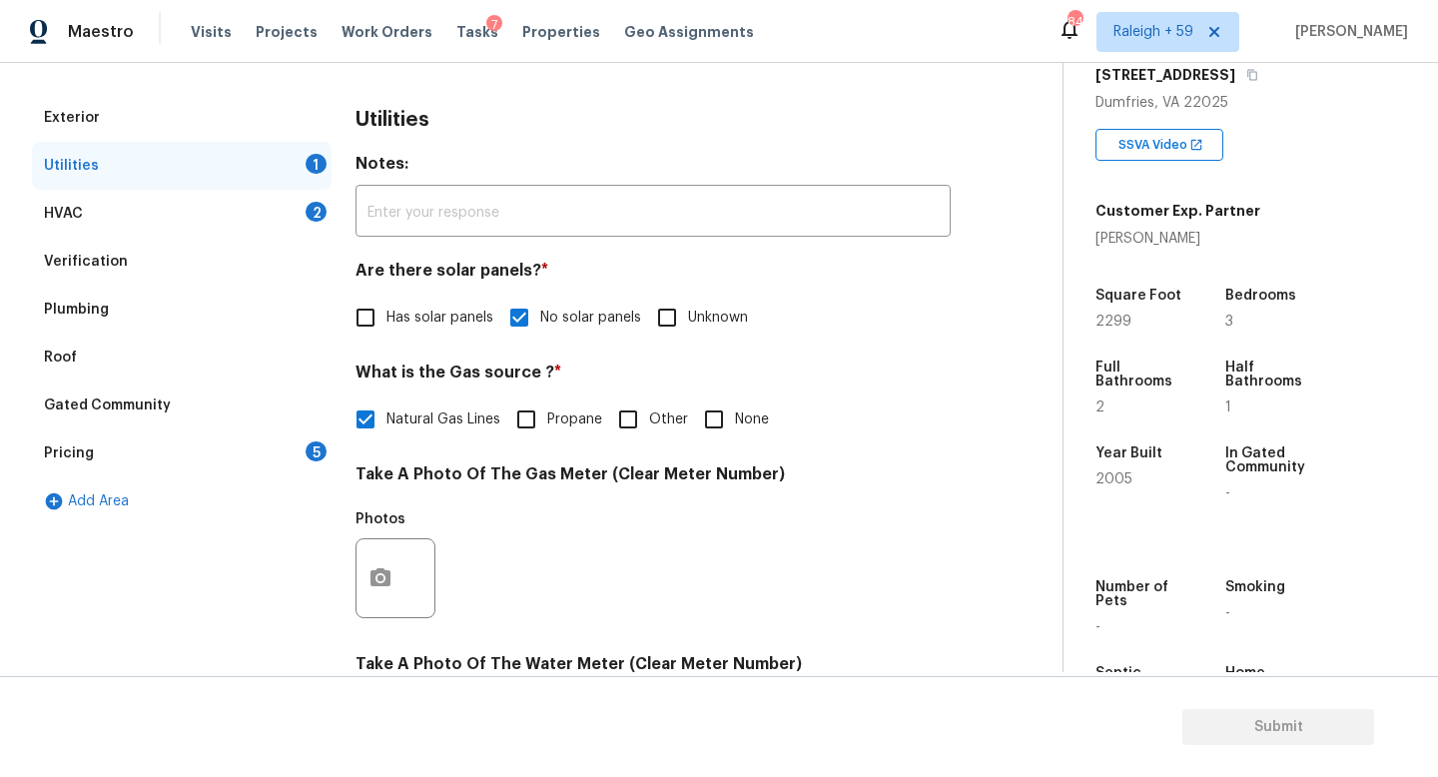
scroll to position [141, 0]
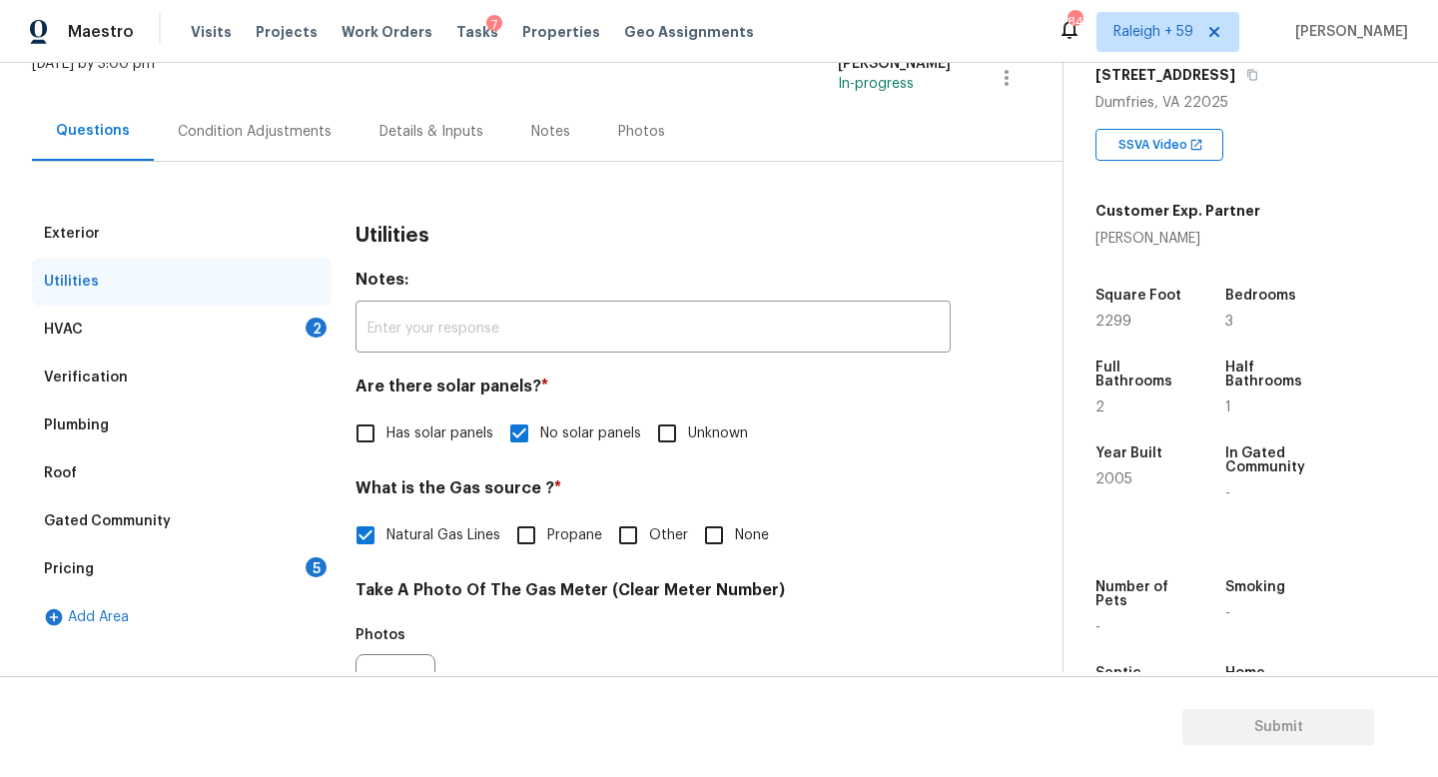
click at [283, 570] on div "Pricing 5" at bounding box center [182, 569] width 300 height 48
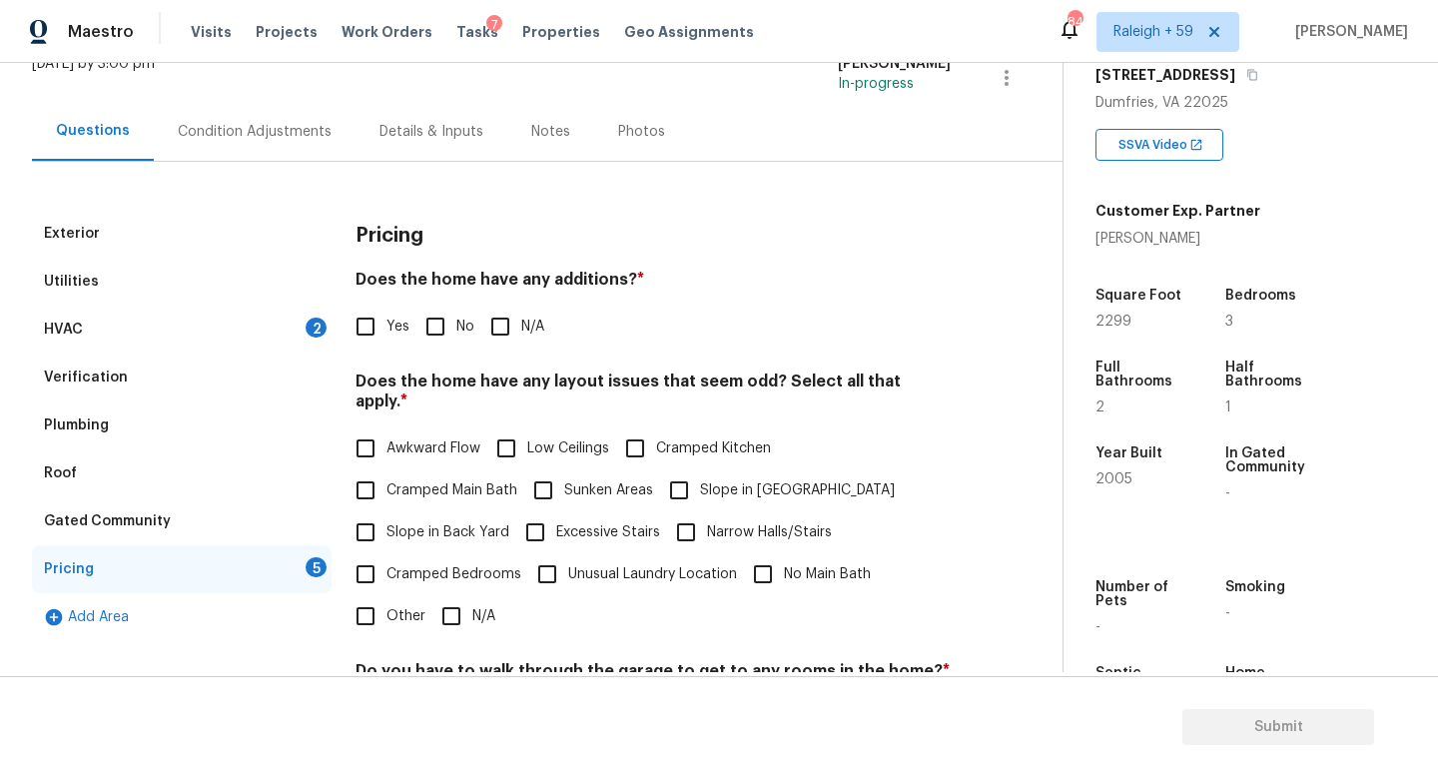
click at [464, 329] on span "No" at bounding box center [465, 327] width 18 height 21
click at [456, 329] on input "No" at bounding box center [435, 327] width 42 height 42
checkbox input "true"
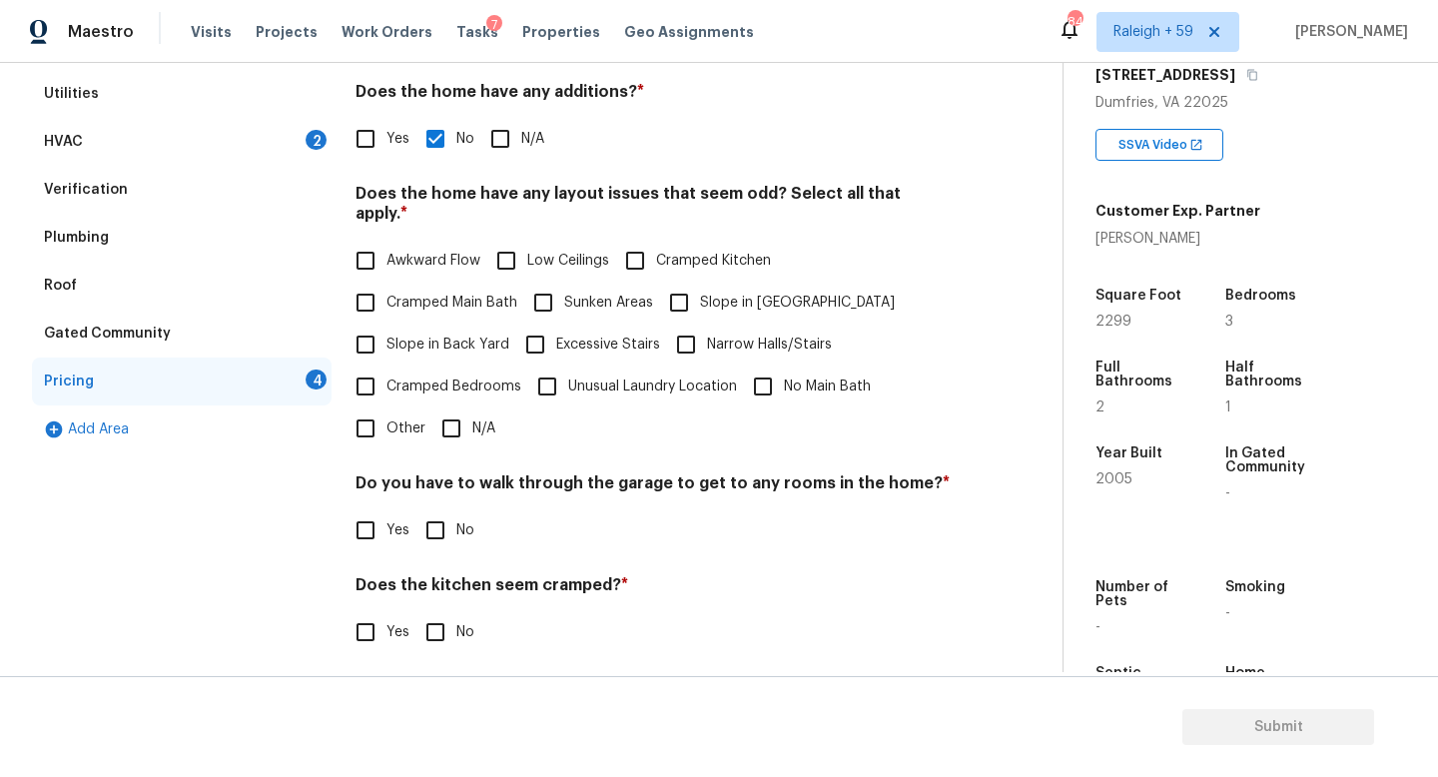
scroll to position [357, 0]
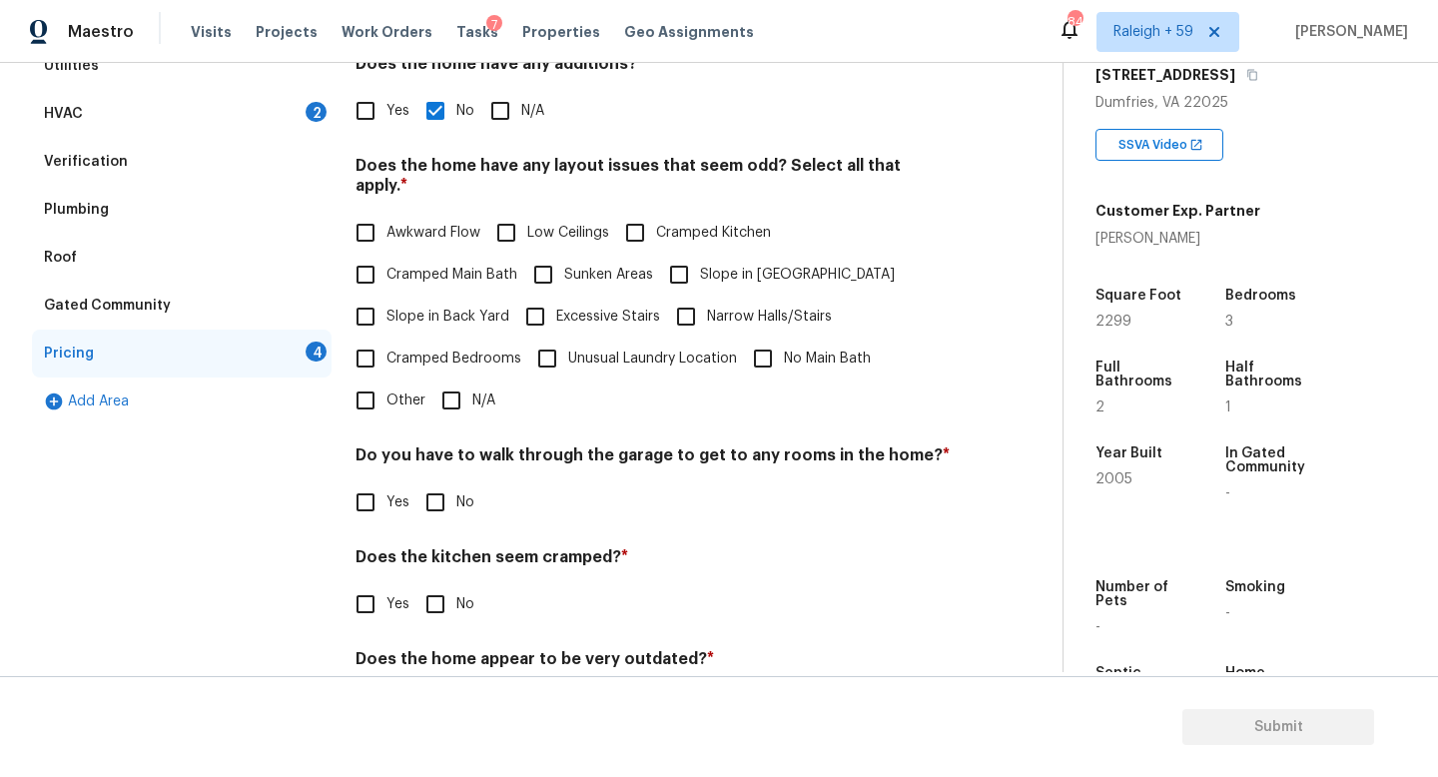
click at [473, 408] on span "N/A" at bounding box center [483, 400] width 23 height 21
click at [472, 408] on input "N/A" at bounding box center [451, 401] width 42 height 42
checkbox input "true"
click at [460, 488] on label "No" at bounding box center [444, 504] width 60 height 42
click at [456, 488] on input "No" at bounding box center [435, 504] width 42 height 42
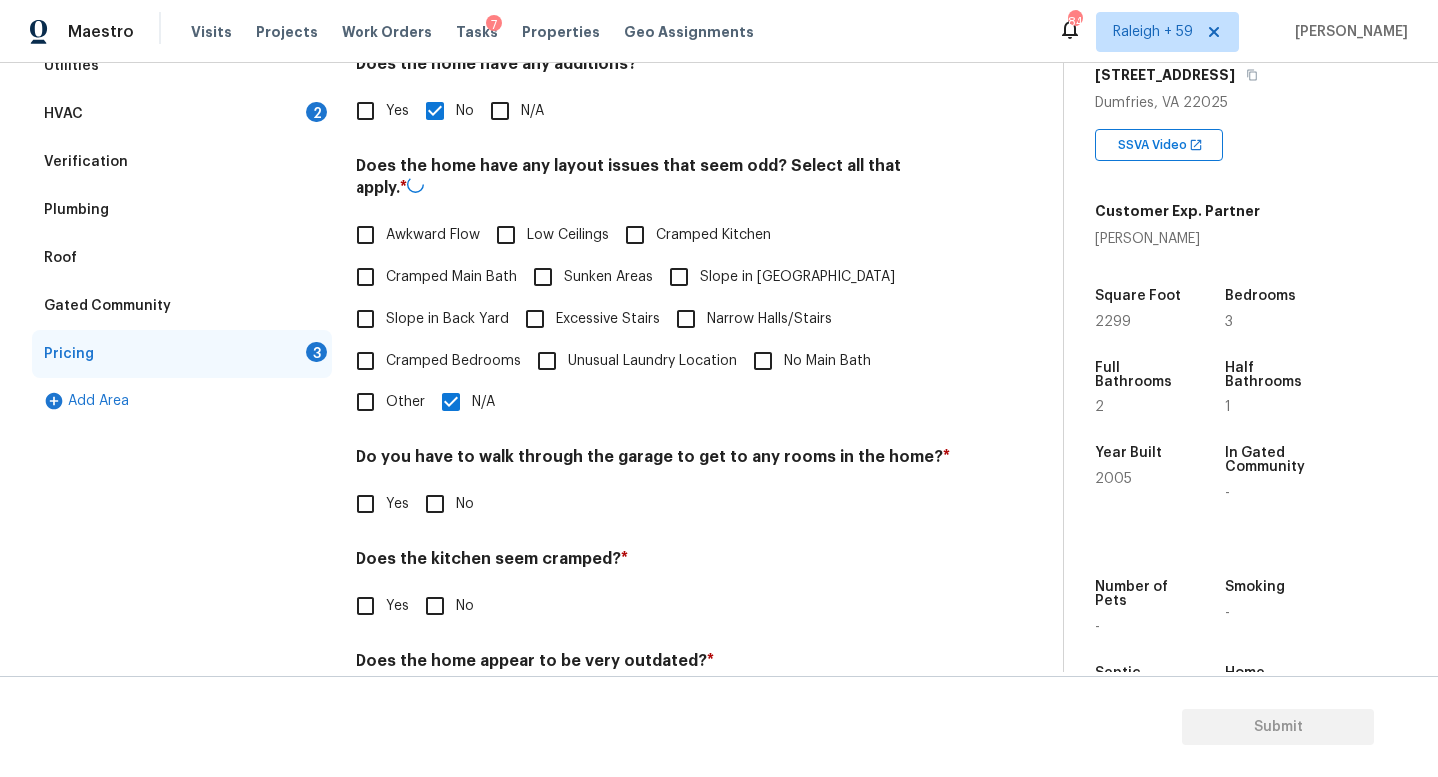
checkbox input "true"
click at [433, 620] on input "No" at bounding box center [435, 604] width 42 height 42
checkbox input "true"
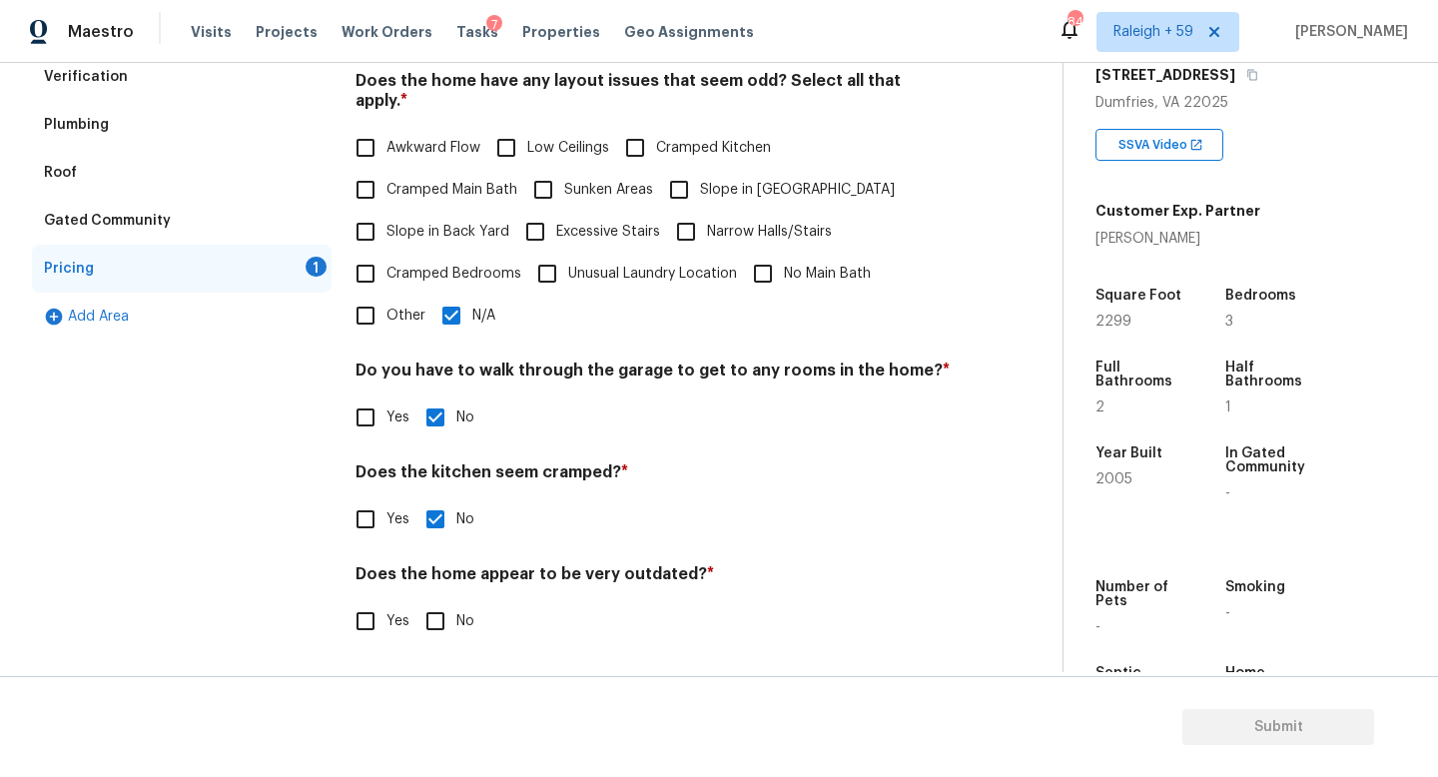
click at [442, 613] on input "No" at bounding box center [435, 621] width 42 height 42
checkbox input "true"
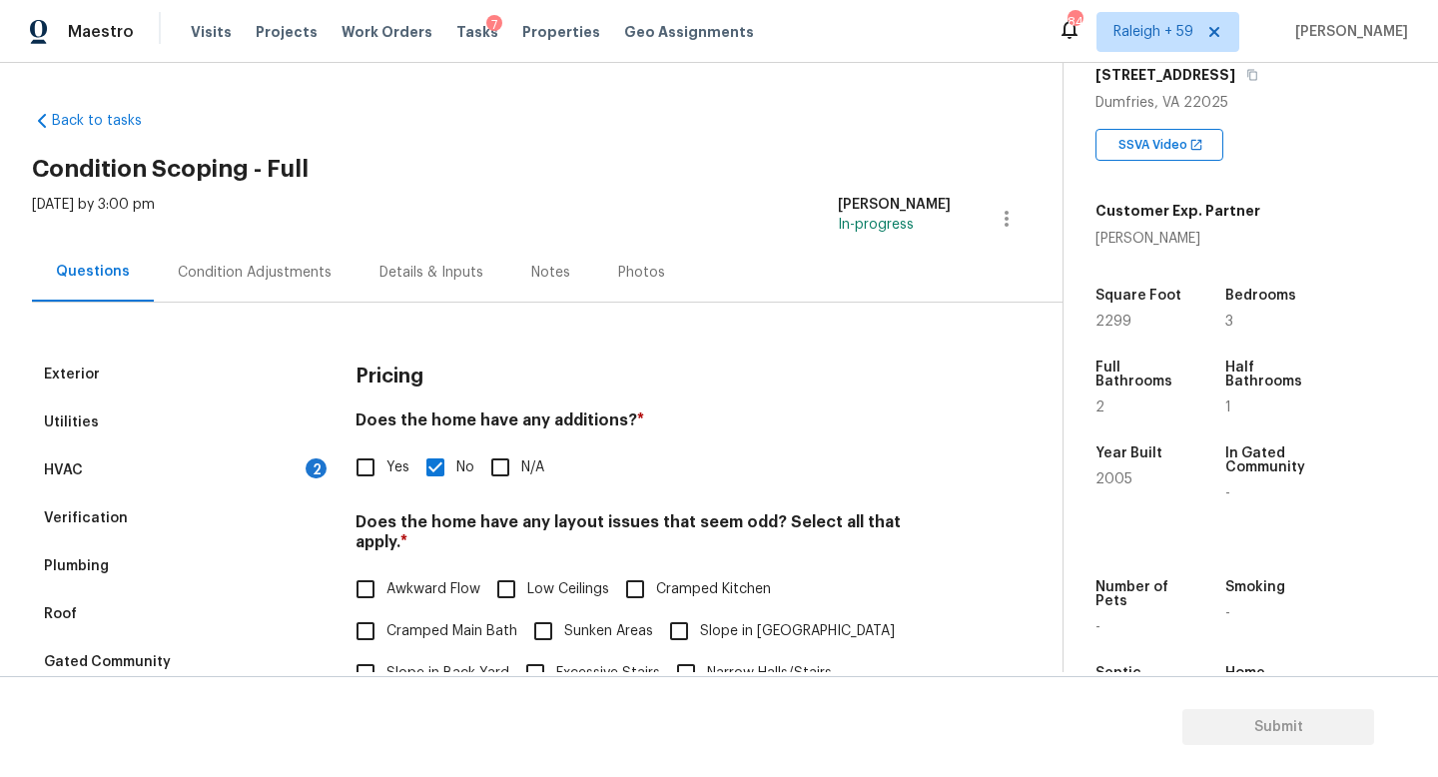
click at [232, 290] on div "Condition Adjustments" at bounding box center [255, 272] width 202 height 59
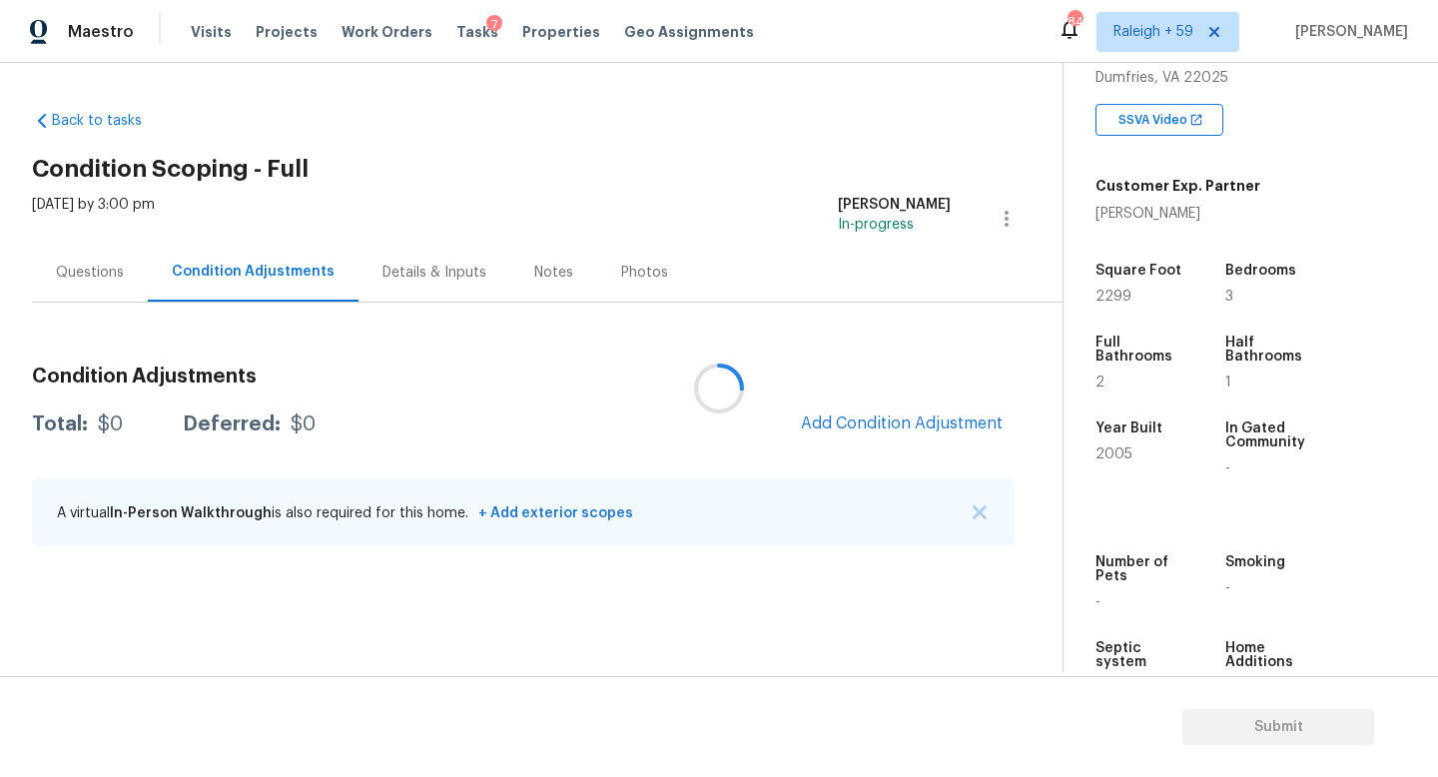
scroll to position [375, 0]
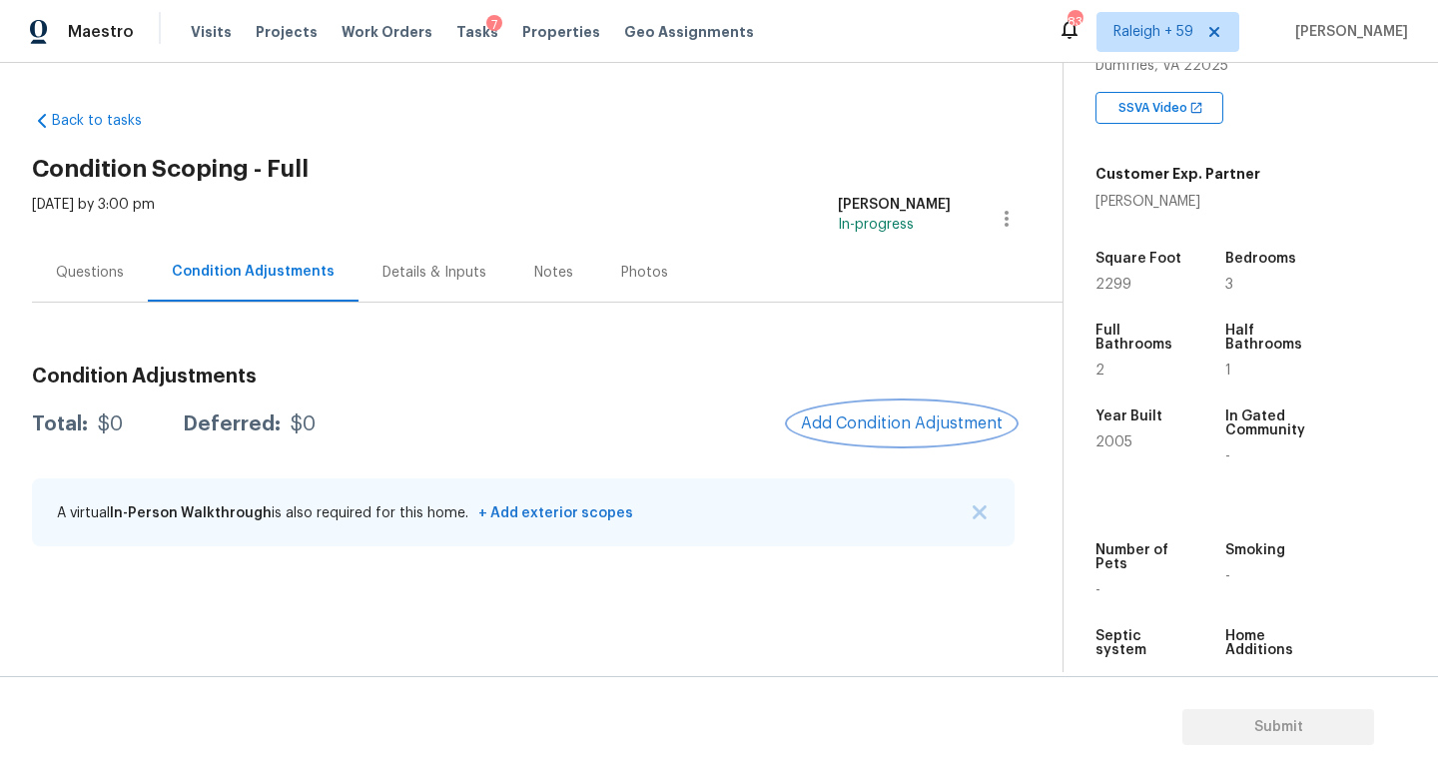
click at [876, 427] on span "Add Condition Adjustment" at bounding box center [902, 423] width 202 height 18
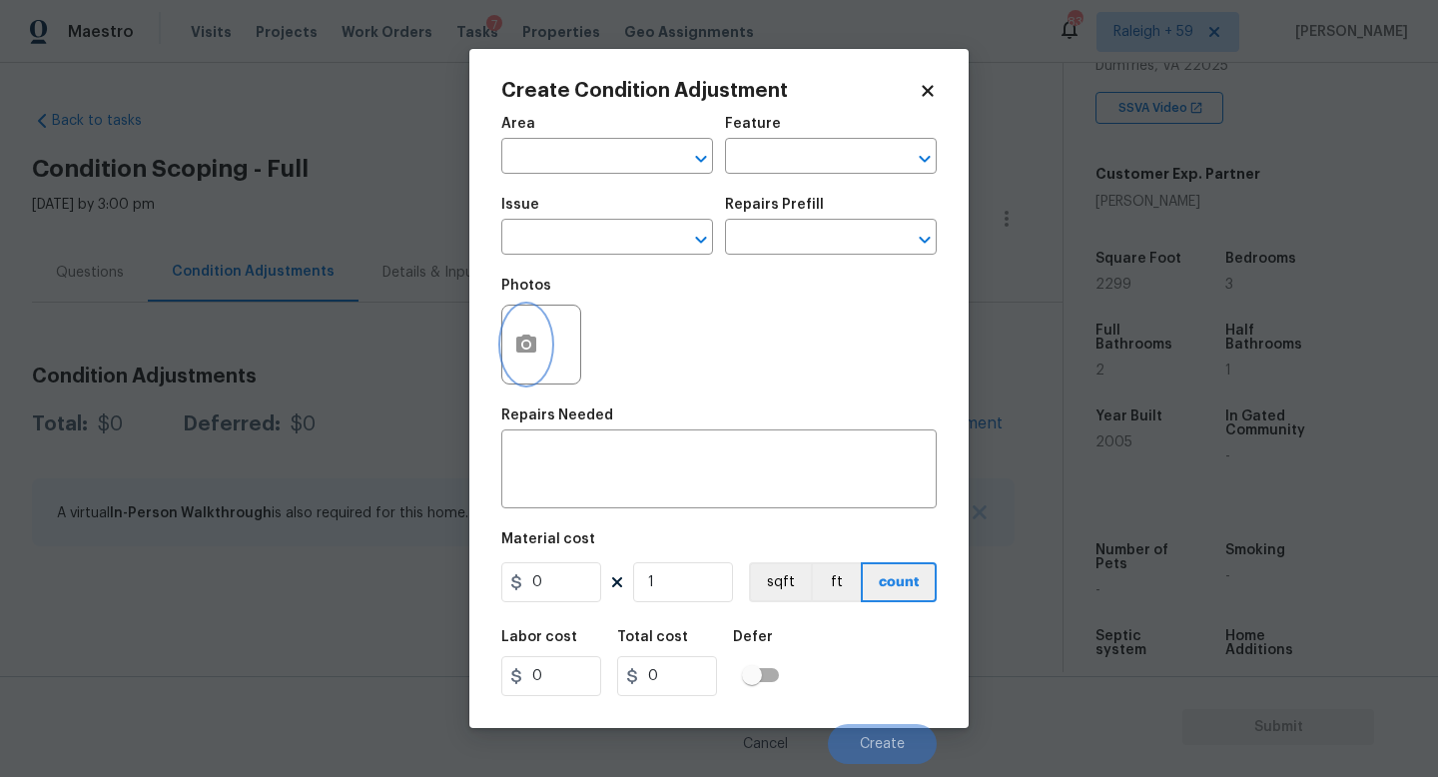
click at [520, 320] on button "button" at bounding box center [526, 345] width 48 height 78
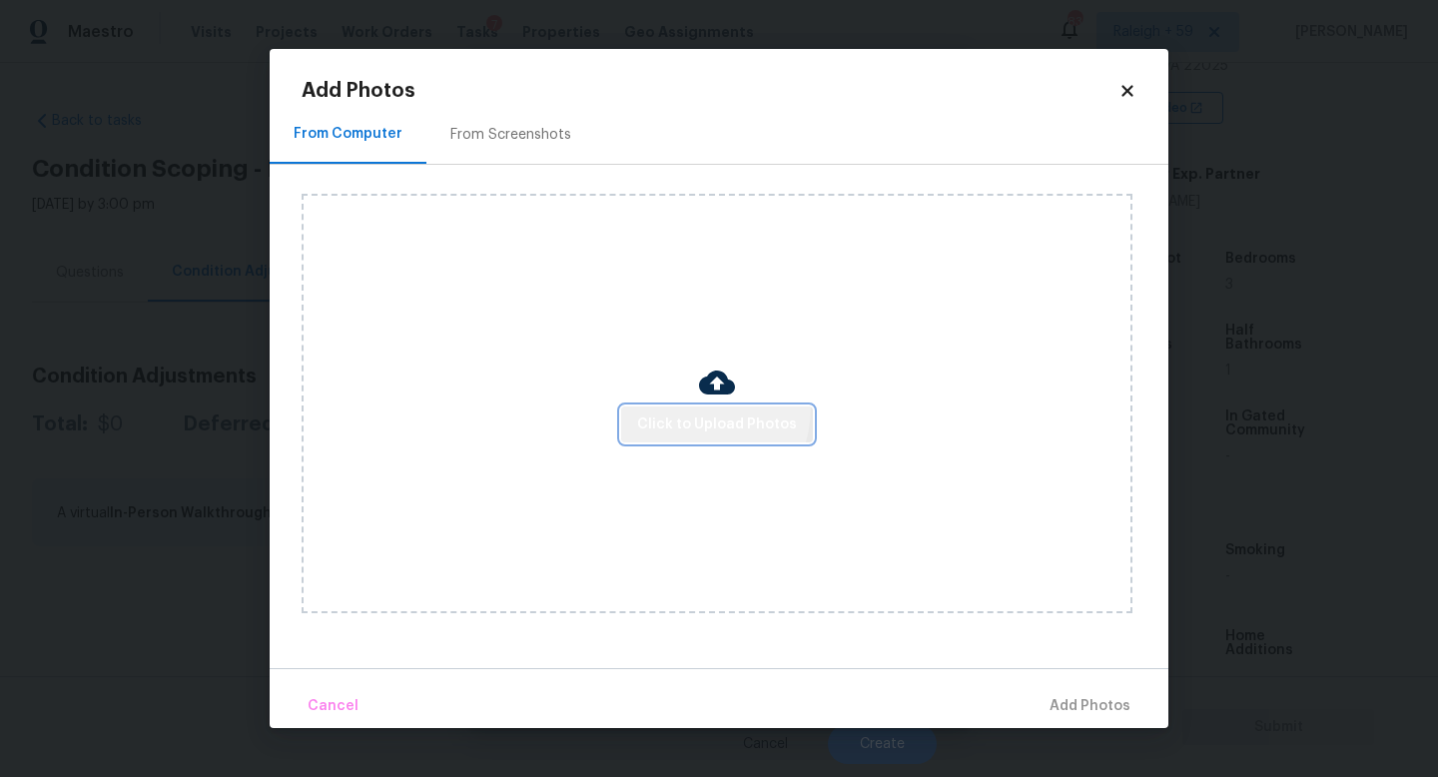
click at [693, 406] on button "Click to Upload Photos" at bounding box center [717, 424] width 192 height 37
